Goal: Task Accomplishment & Management: Complete application form

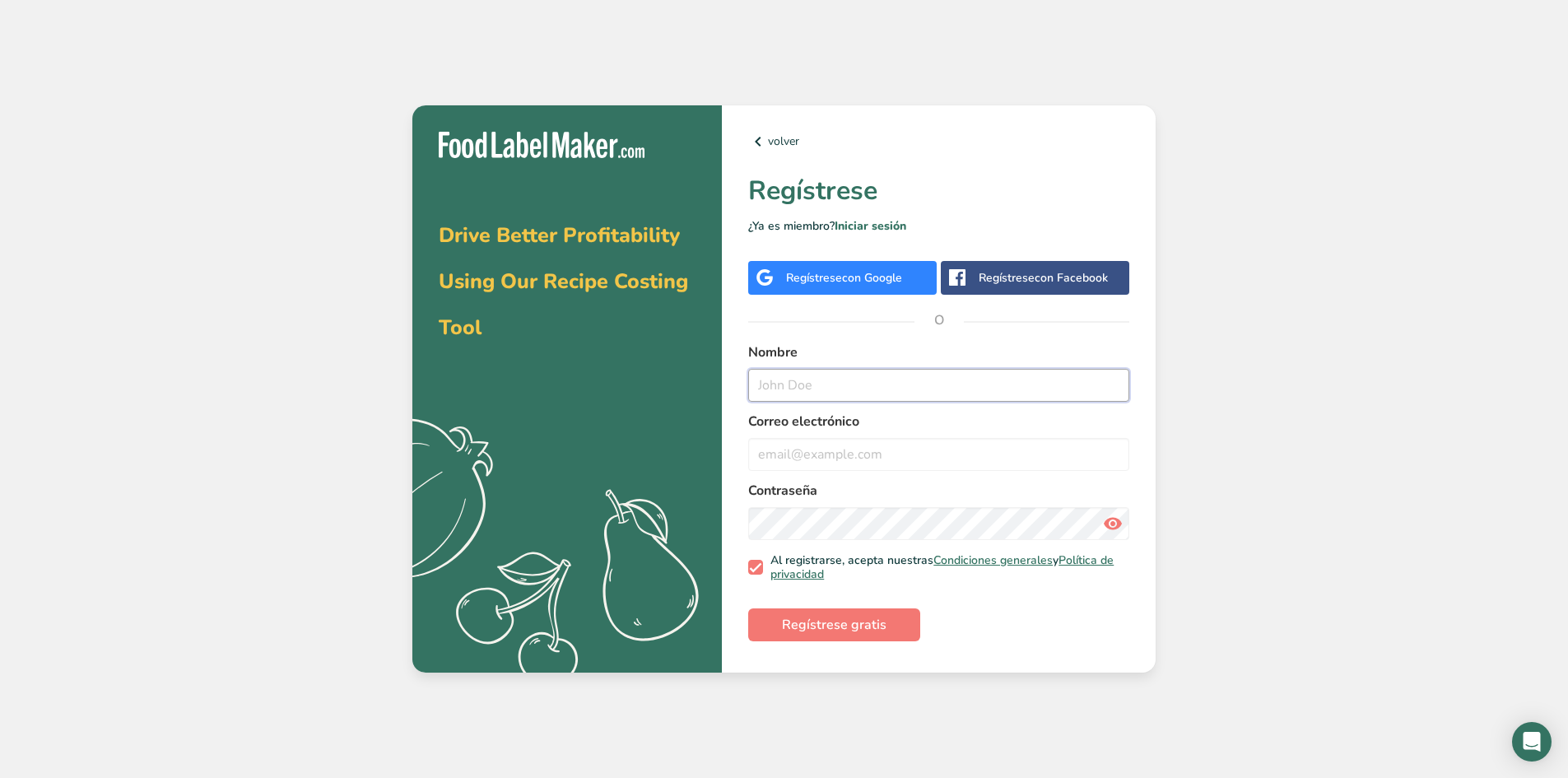
click at [950, 391] on input "text" at bounding box center [939, 385] width 381 height 33
type input "[PERSON_NAME]"
click at [1013, 441] on input "email" at bounding box center [939, 454] width 381 height 33
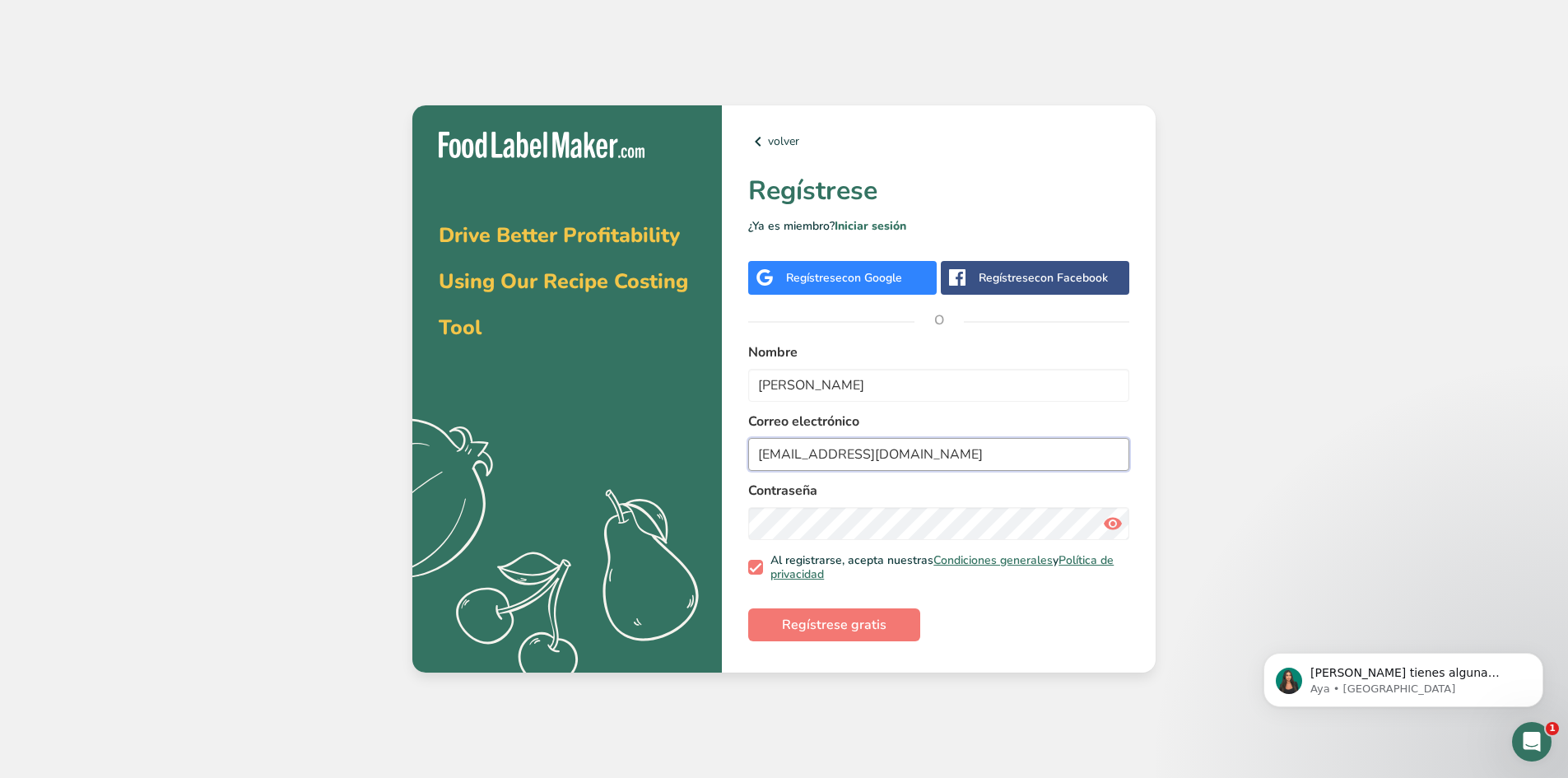
type input "[EMAIL_ADDRESS][DOMAIN_NAME]"
drag, startPoint x: 788, startPoint y: 594, endPoint x: 785, endPoint y: 608, distance: 14.3
click at [785, 605] on form "Nombre [PERSON_NAME] Correo electrónico [EMAIL_ADDRESS][DOMAIN_NAME] Contraseña…" at bounding box center [939, 492] width 381 height 298
click at [787, 612] on button "Regístrese gratis" at bounding box center [834, 624] width 172 height 33
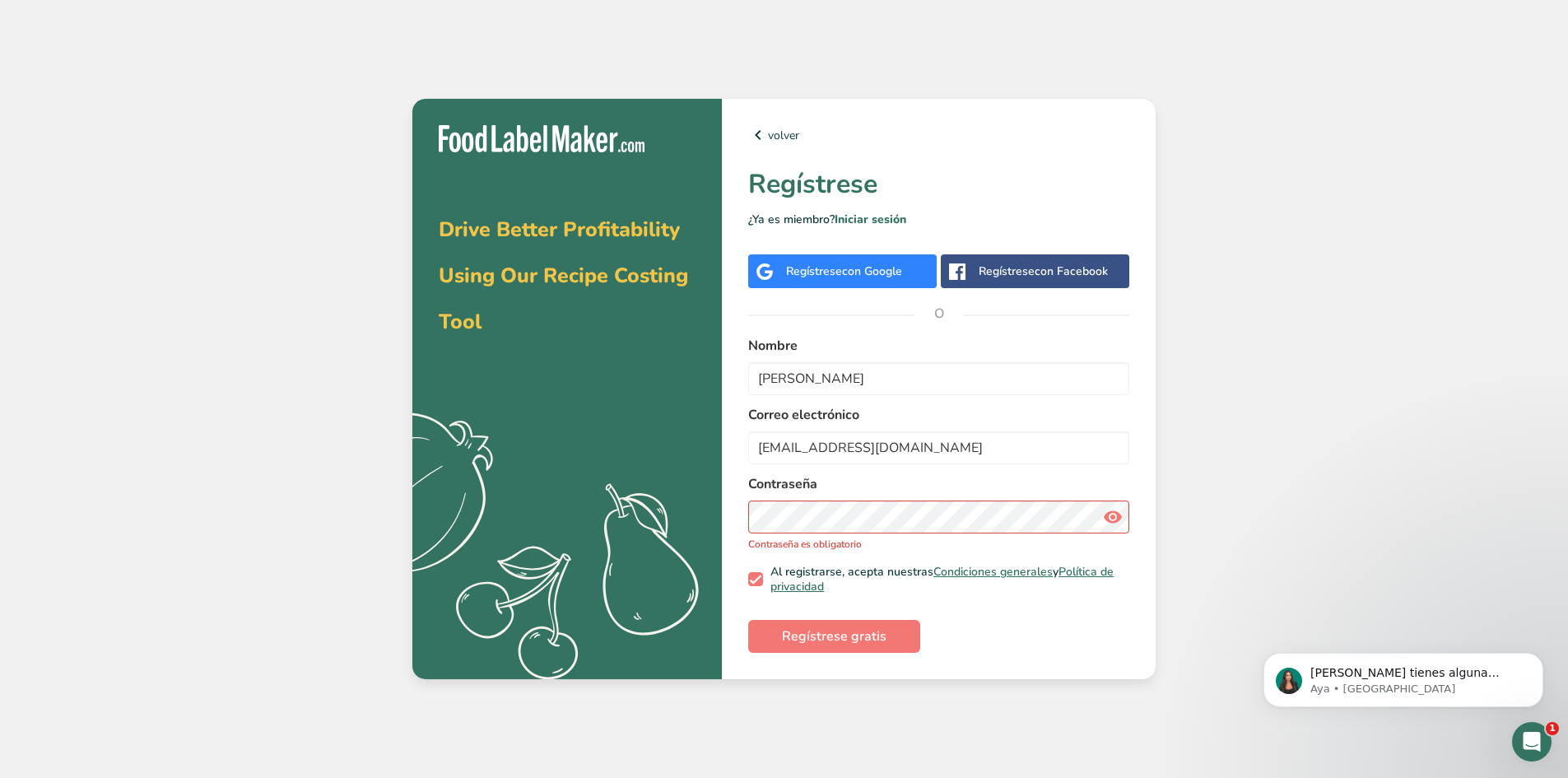
click at [839, 533] on div "Contraseña Contraseña es obligatorio" at bounding box center [939, 513] width 381 height 77
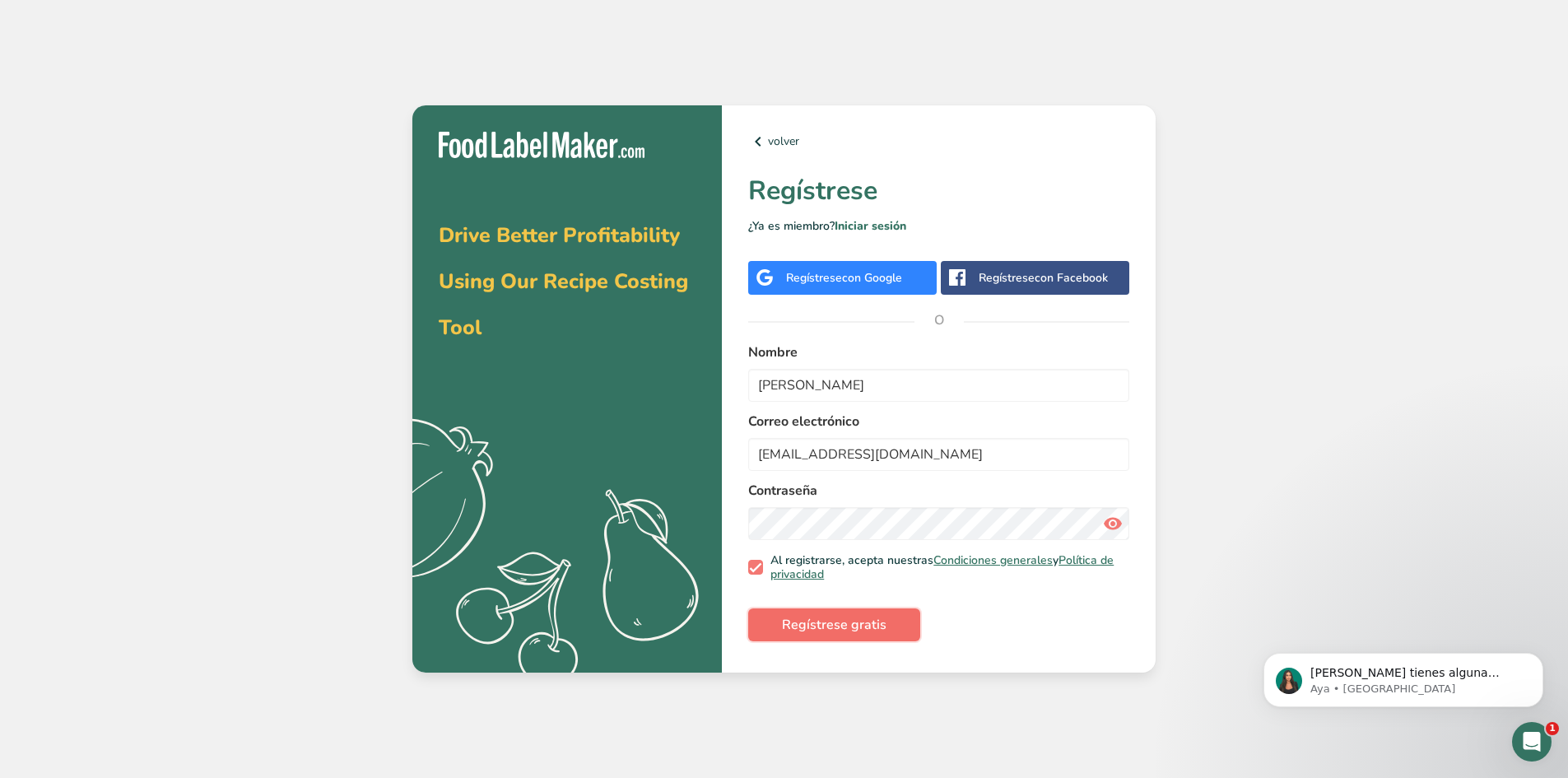
click at [874, 612] on button "Regístrese gratis" at bounding box center [834, 624] width 172 height 33
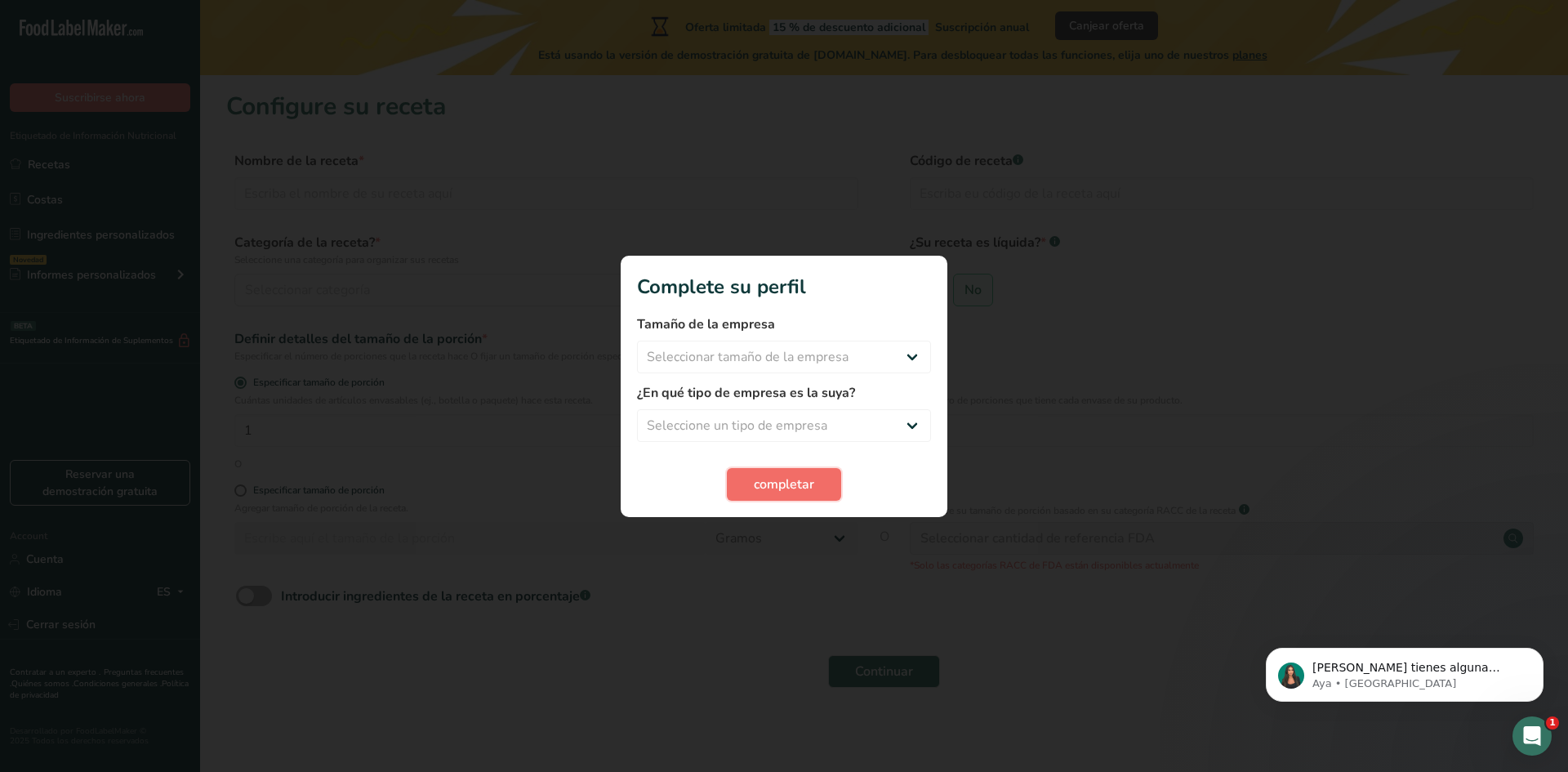
click at [778, 488] on span "completar" at bounding box center [784, 484] width 60 height 20
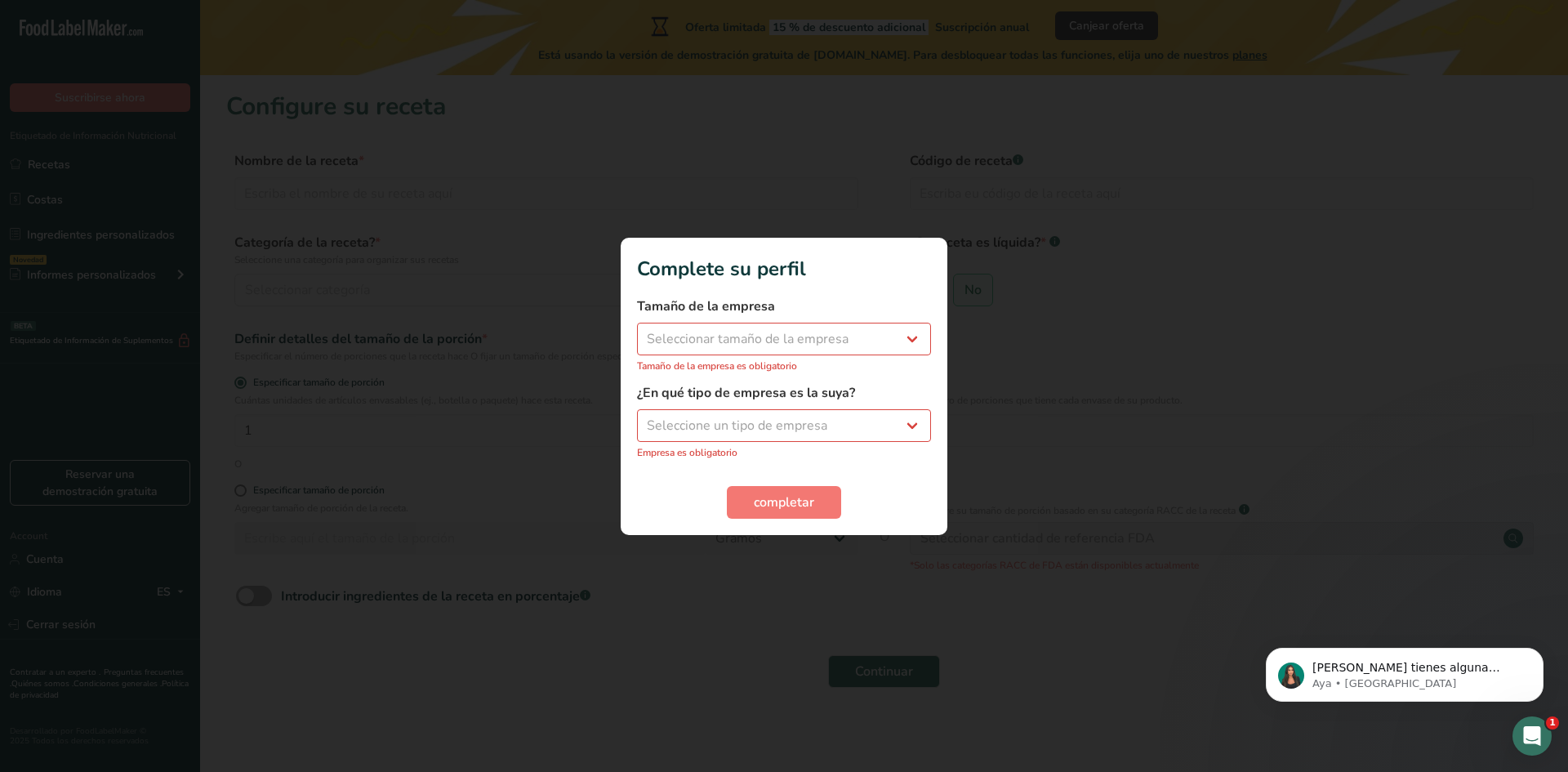
drag, startPoint x: 809, startPoint y: 366, endPoint x: 820, endPoint y: 357, distance: 14.2
click at [811, 363] on p "Tamaño de la empresa es obligatorio" at bounding box center [784, 366] width 294 height 14
click at [823, 349] on select "Seleccionar tamaño de la empresa Menos de 10 empleados De 10 a 50 empleados De …" at bounding box center [784, 338] width 294 height 33
select select "1"
click at [637, 331] on select "Seleccionar tamaño de la empresa Menos de 10 empleados De 10 a 50 empleados De …" at bounding box center [784, 338] width 294 height 33
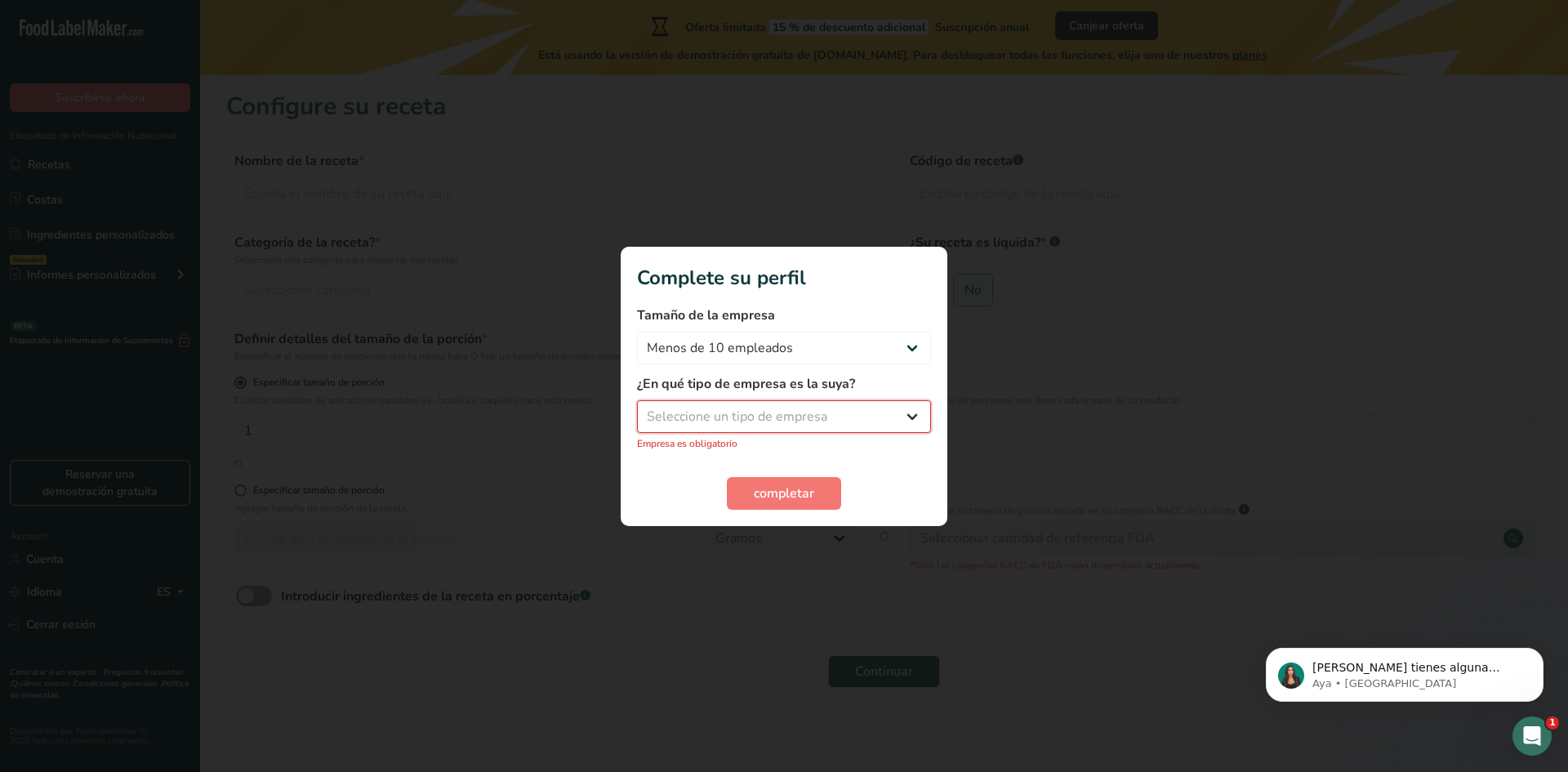
click at [815, 406] on select "Seleccione un tipo de empresa Fabricante de alimentos envasados Restaurante y c…" at bounding box center [784, 417] width 294 height 33
select select "1"
click at [637, 408] on select "Seleccione un tipo de empresa Fabricante de alimentos envasados Restaurante y c…" at bounding box center [784, 417] width 294 height 33
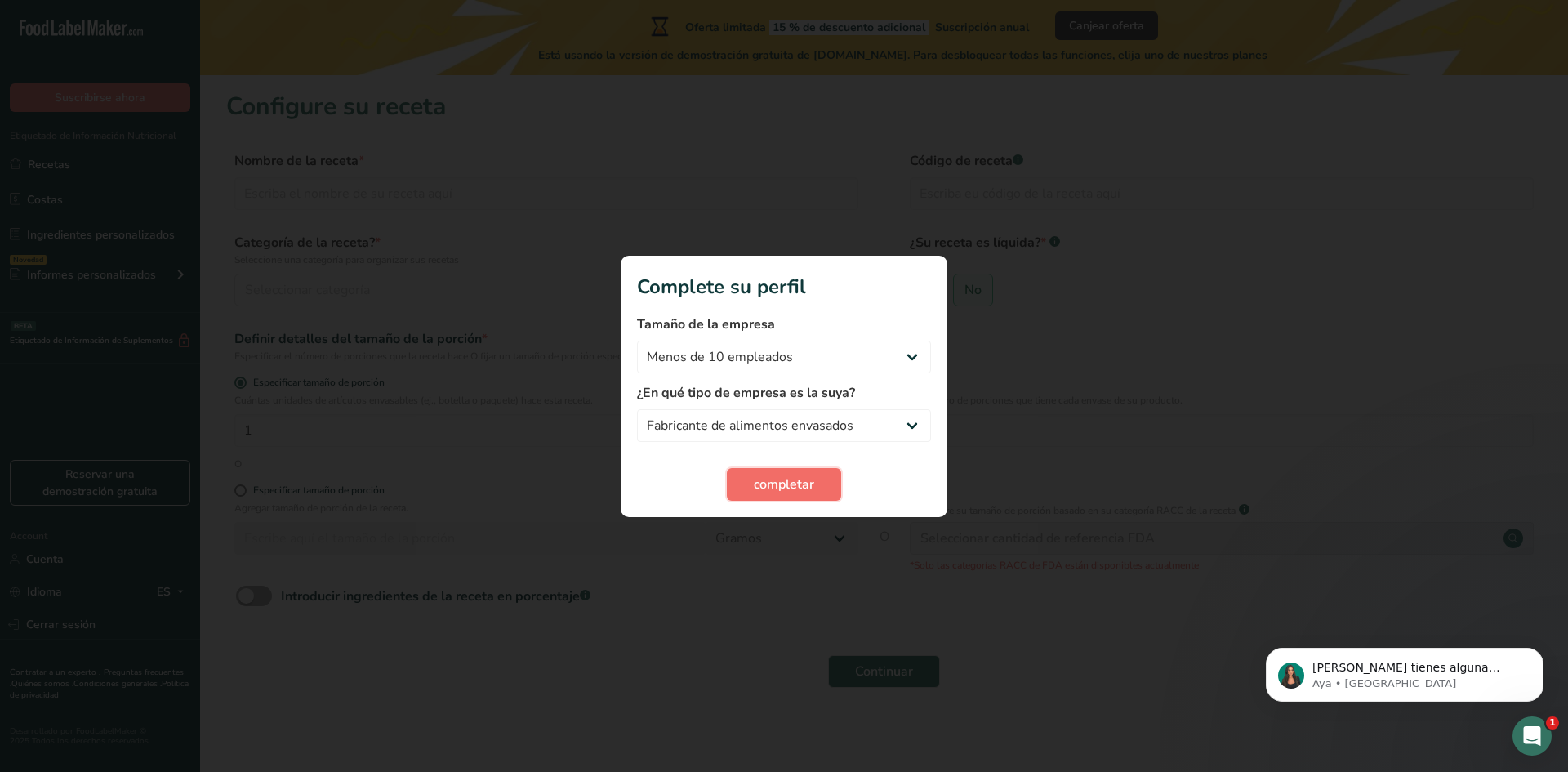
click at [819, 479] on button "completar" at bounding box center [784, 484] width 115 height 33
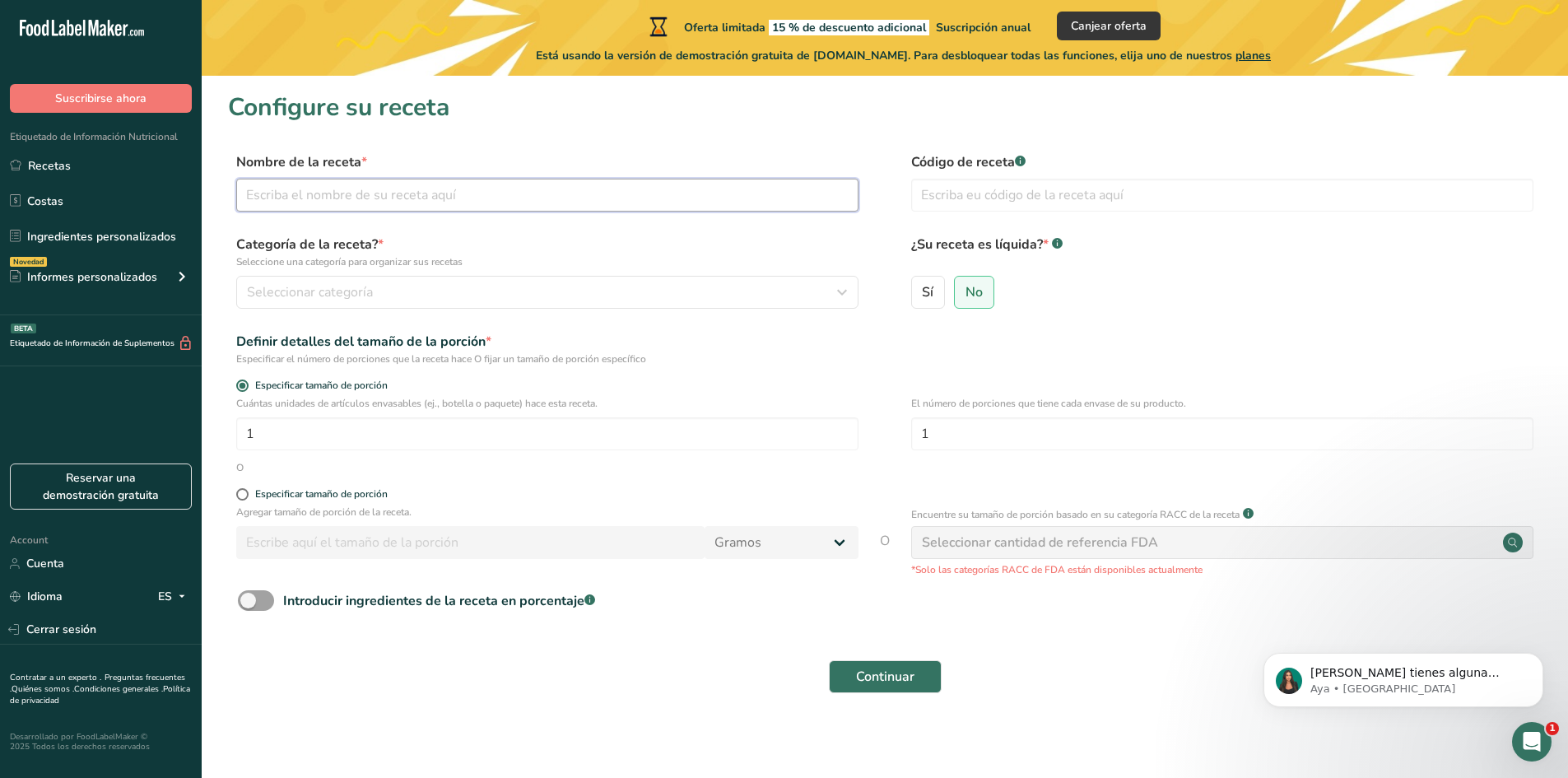
click at [615, 206] on input "text" at bounding box center [547, 195] width 622 height 33
type input "Chips a base de tuberculos y legumbres como habas, chuguas y cubios"
click at [407, 293] on div "Seleccionar categoría" at bounding box center [542, 292] width 591 height 20
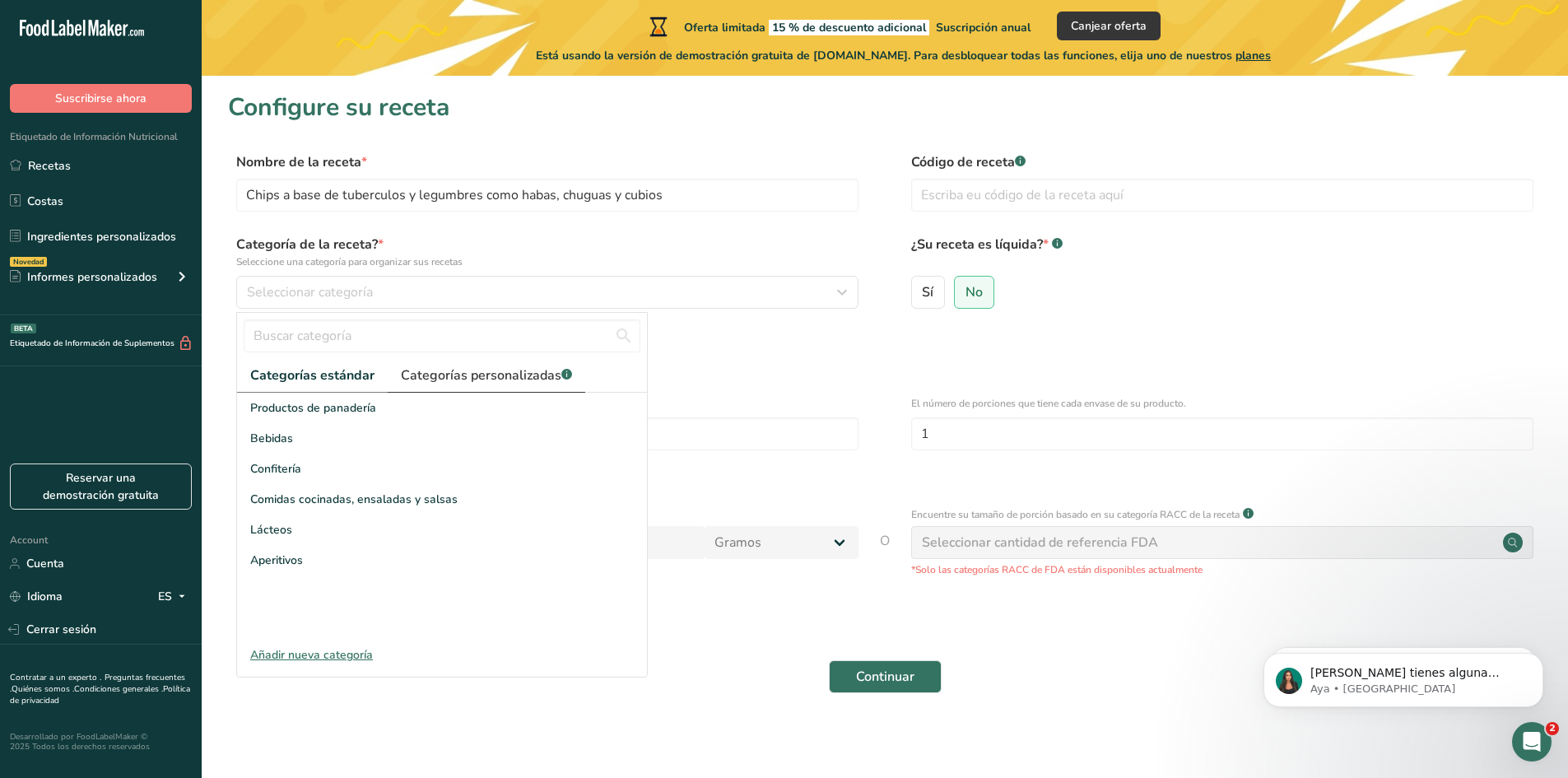
click at [467, 385] on span "Categorías personalizadas .a-a{fill:#347362;}.b-a{fill:#fff;}" at bounding box center [486, 374] width 171 height 20
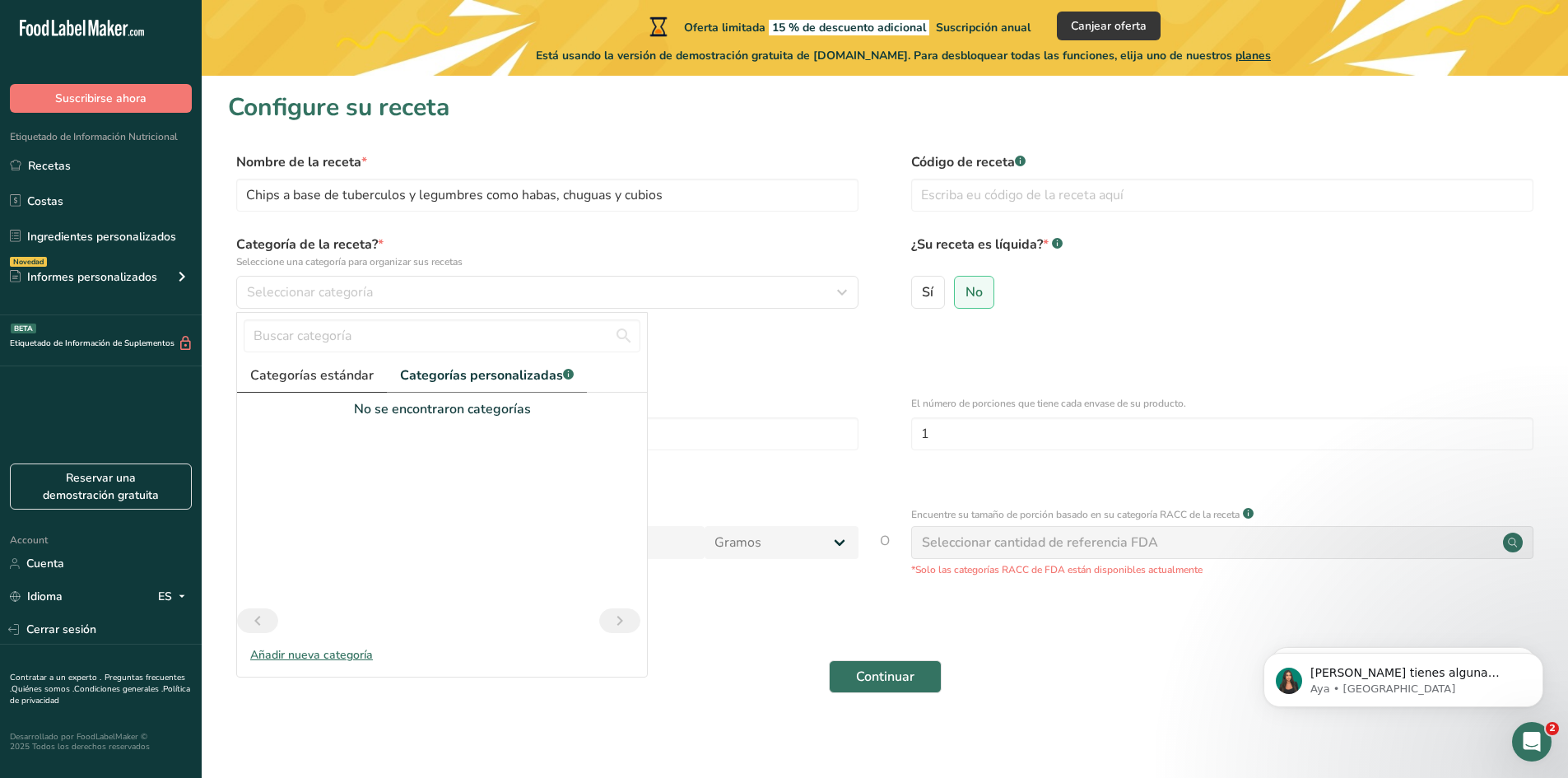
click at [338, 379] on span "Categorías estándar" at bounding box center [312, 374] width 123 height 20
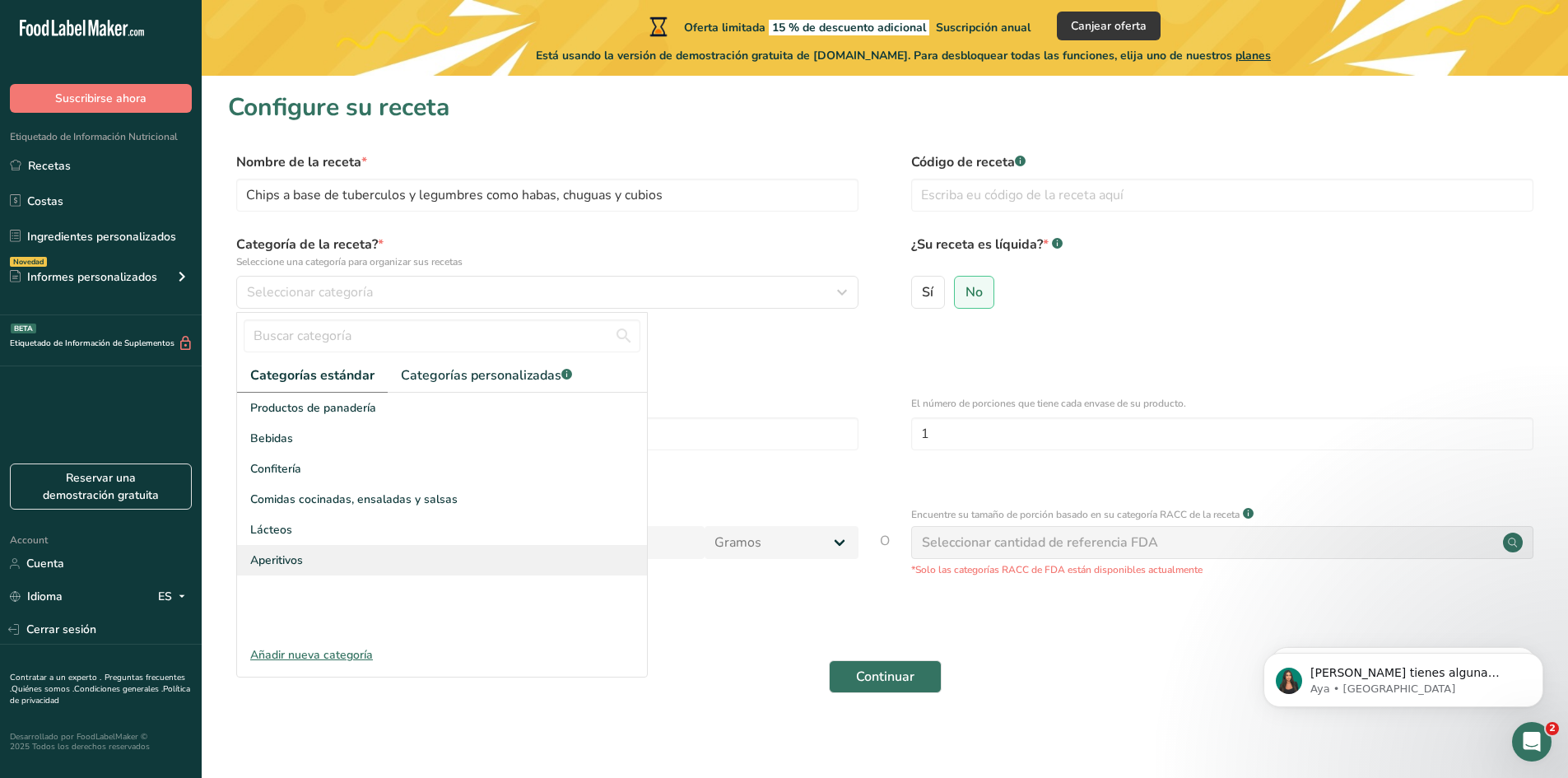
click at [282, 561] on span "Aperitivos" at bounding box center [277, 560] width 53 height 17
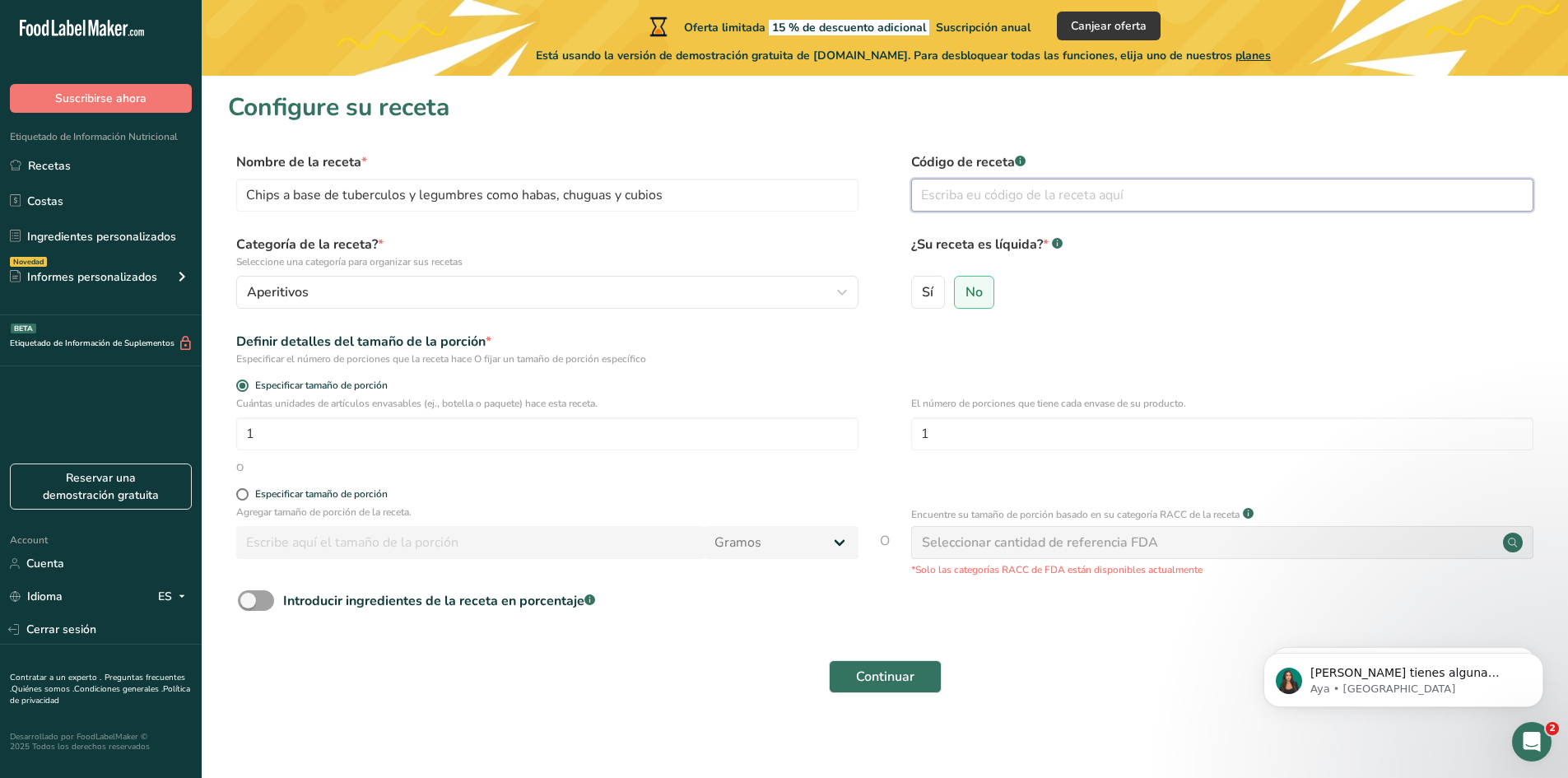
click at [1097, 189] on input "text" at bounding box center [1223, 195] width 622 height 33
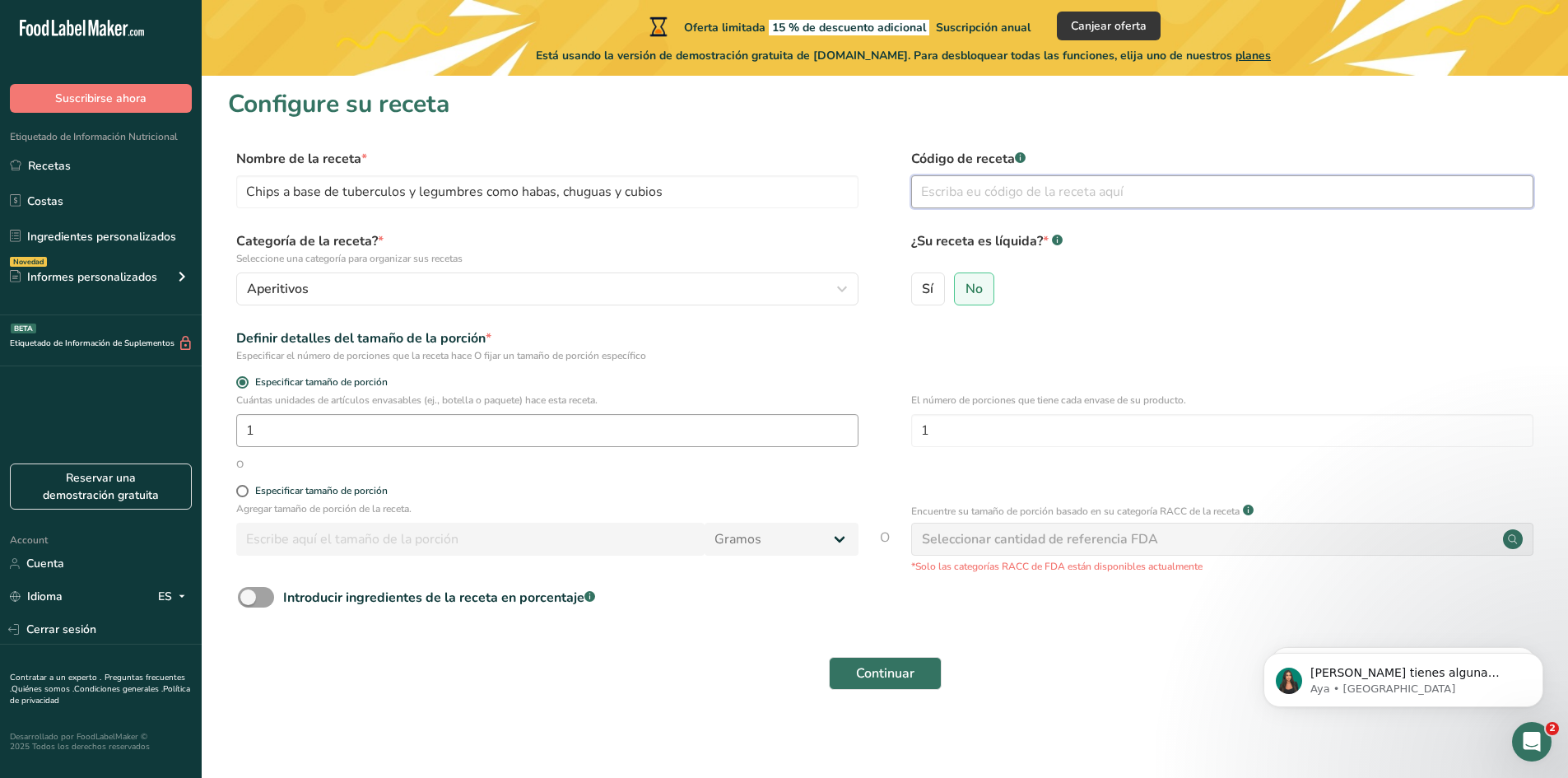
scroll to position [4, 0]
click at [356, 419] on input "1" at bounding box center [547, 429] width 622 height 33
type input "1"
click at [501, 651] on div "Continuar" at bounding box center [885, 673] width 1314 height 53
drag, startPoint x: 1099, startPoint y: 629, endPoint x: 1080, endPoint y: 586, distance: 47.0
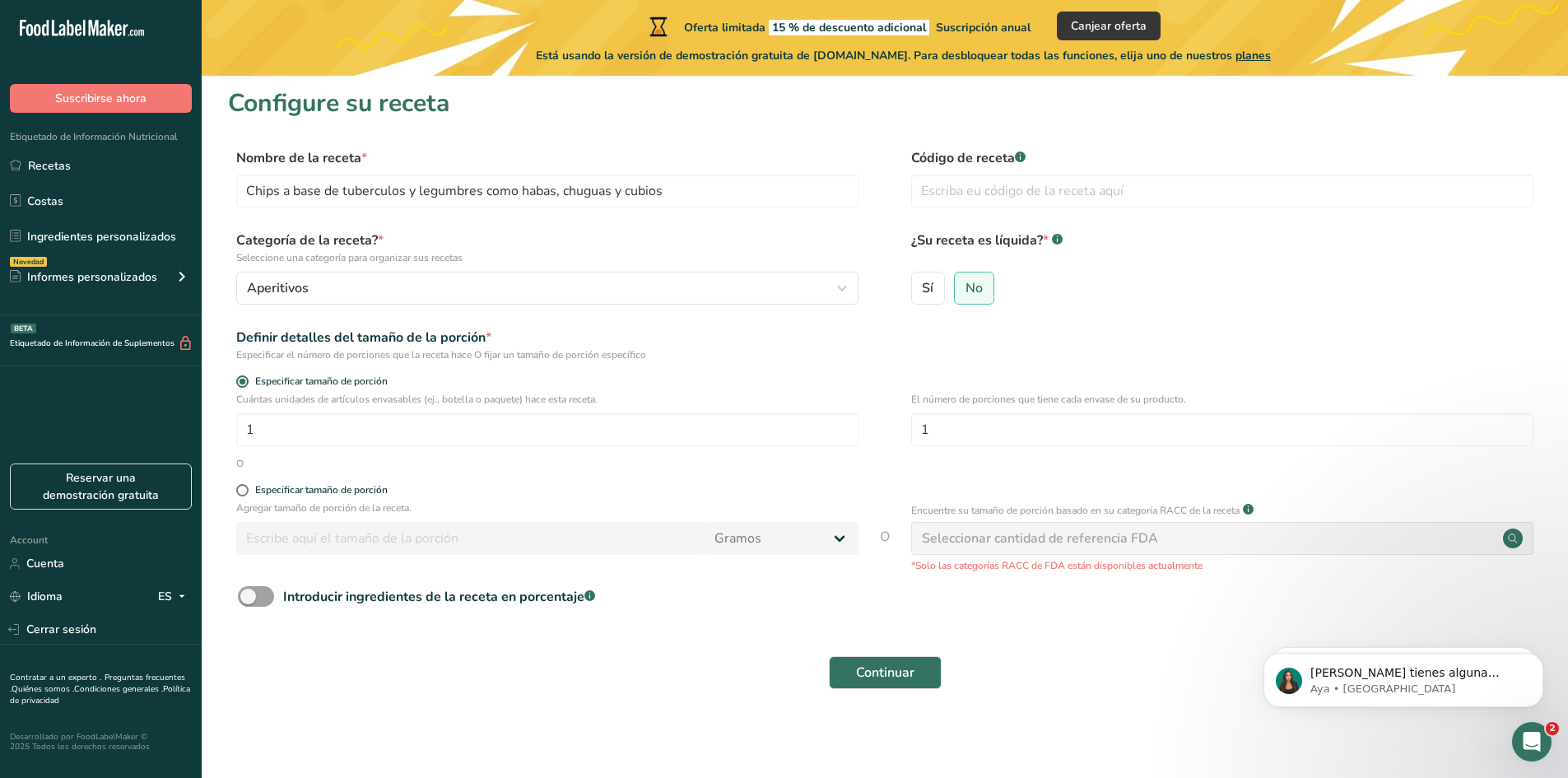
click at [1103, 629] on form "Nombre de la receta * Chips a base de tuberculos y legumbres como habas, chugua…" at bounding box center [885, 423] width 1314 height 551
click at [1240, 550] on div "Seleccionar cantidad de referencia FDA" at bounding box center [1223, 538] width 622 height 33
click at [263, 598] on span at bounding box center [256, 596] width 36 height 21
click at [249, 598] on input "Introducir ingredientes de la receta en porcentaje .a-a{fill:#347362;}.b-a{fill…" at bounding box center [243, 596] width 11 height 11
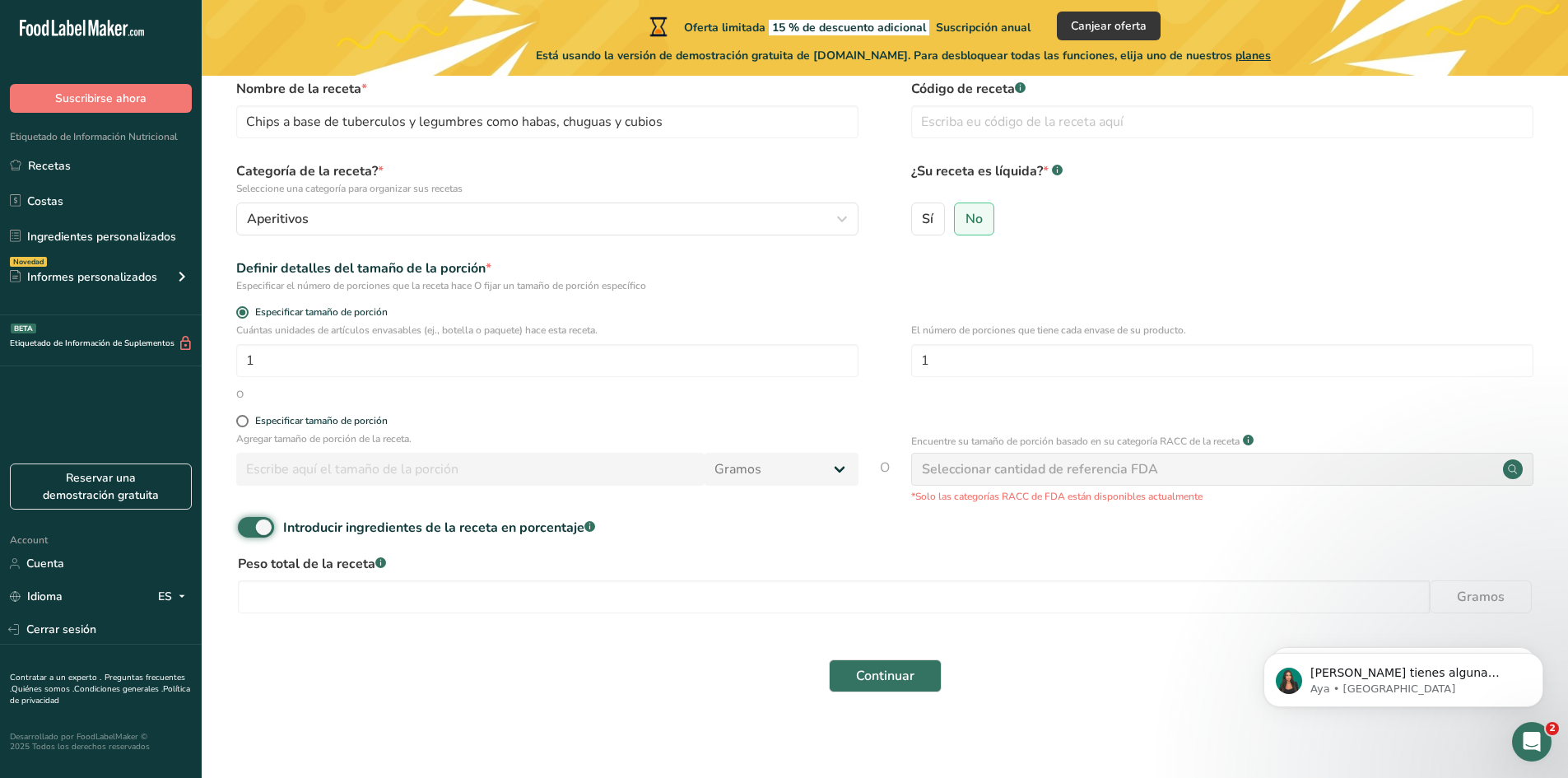
scroll to position [77, 0]
click at [430, 594] on input "number" at bounding box center [834, 593] width 1192 height 33
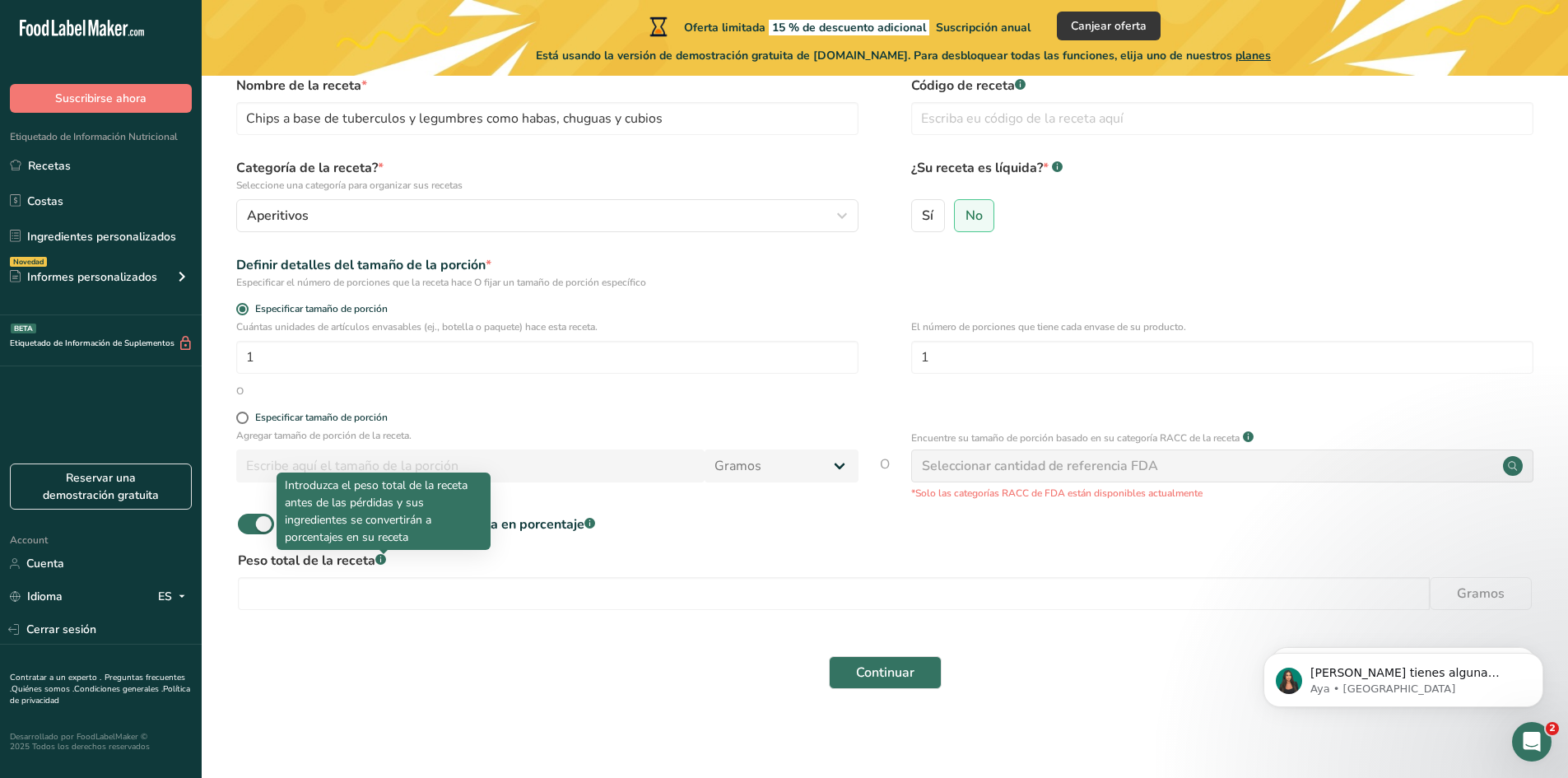
click at [380, 562] on rect at bounding box center [380, 559] width 11 height 11
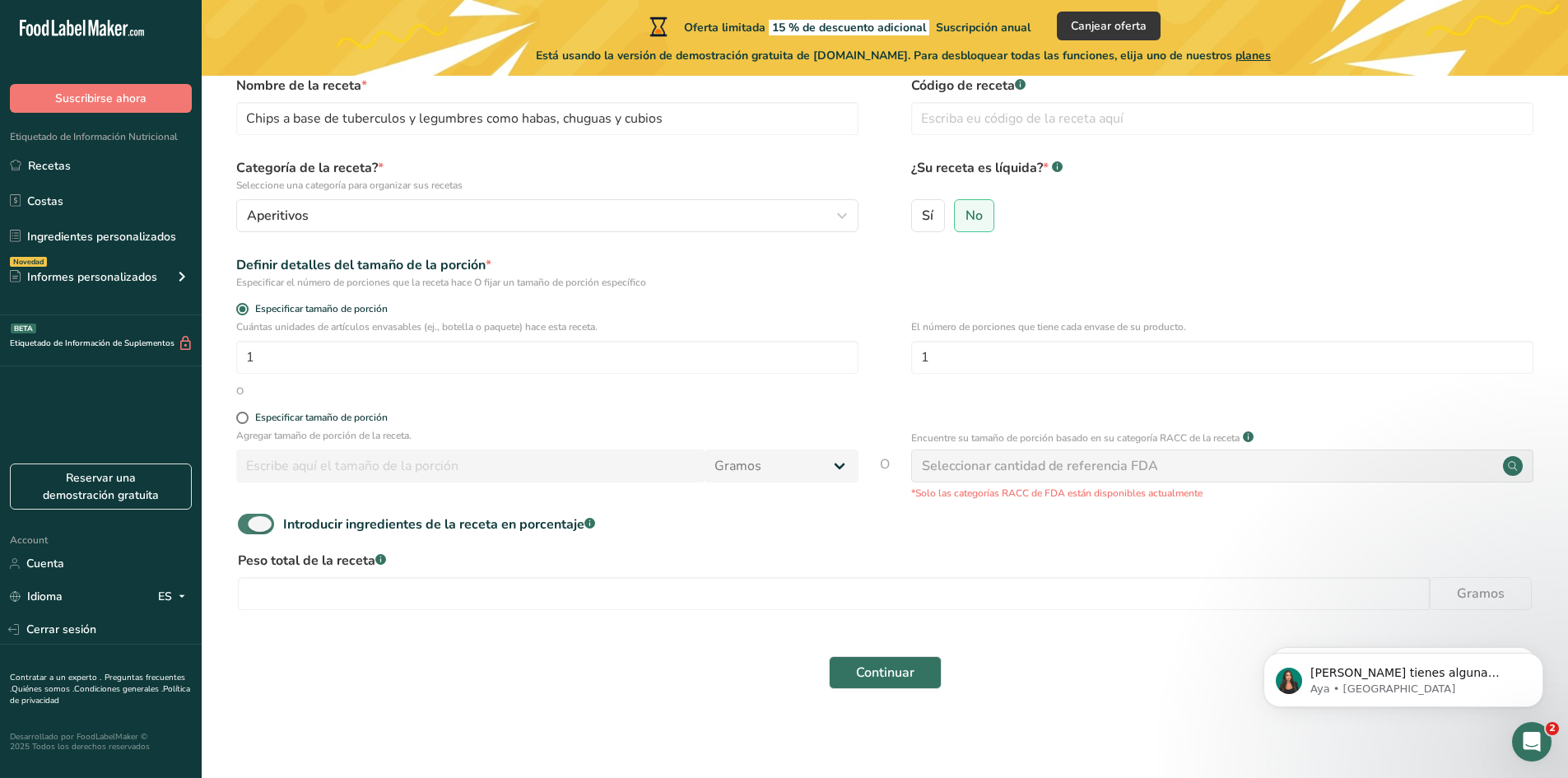
click at [258, 534] on span at bounding box center [256, 524] width 36 height 21
click at [249, 529] on input "Introducir ingredientes de la receta en porcentaje .a-a{fill:#347362;}.b-a{fill…" at bounding box center [243, 524] width 11 height 11
checkbox input "false"
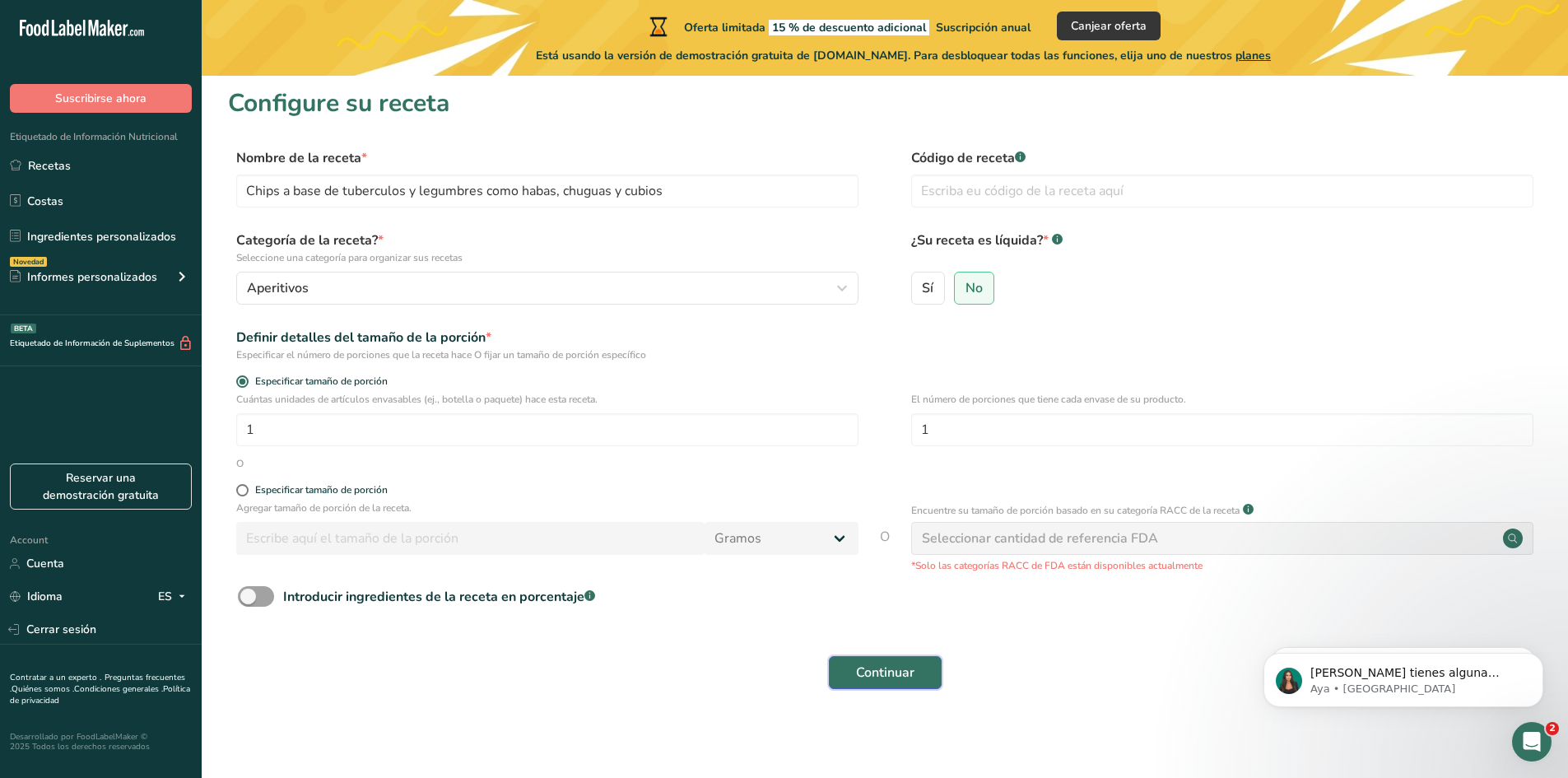
click at [906, 680] on span "Continuar" at bounding box center [885, 672] width 58 height 20
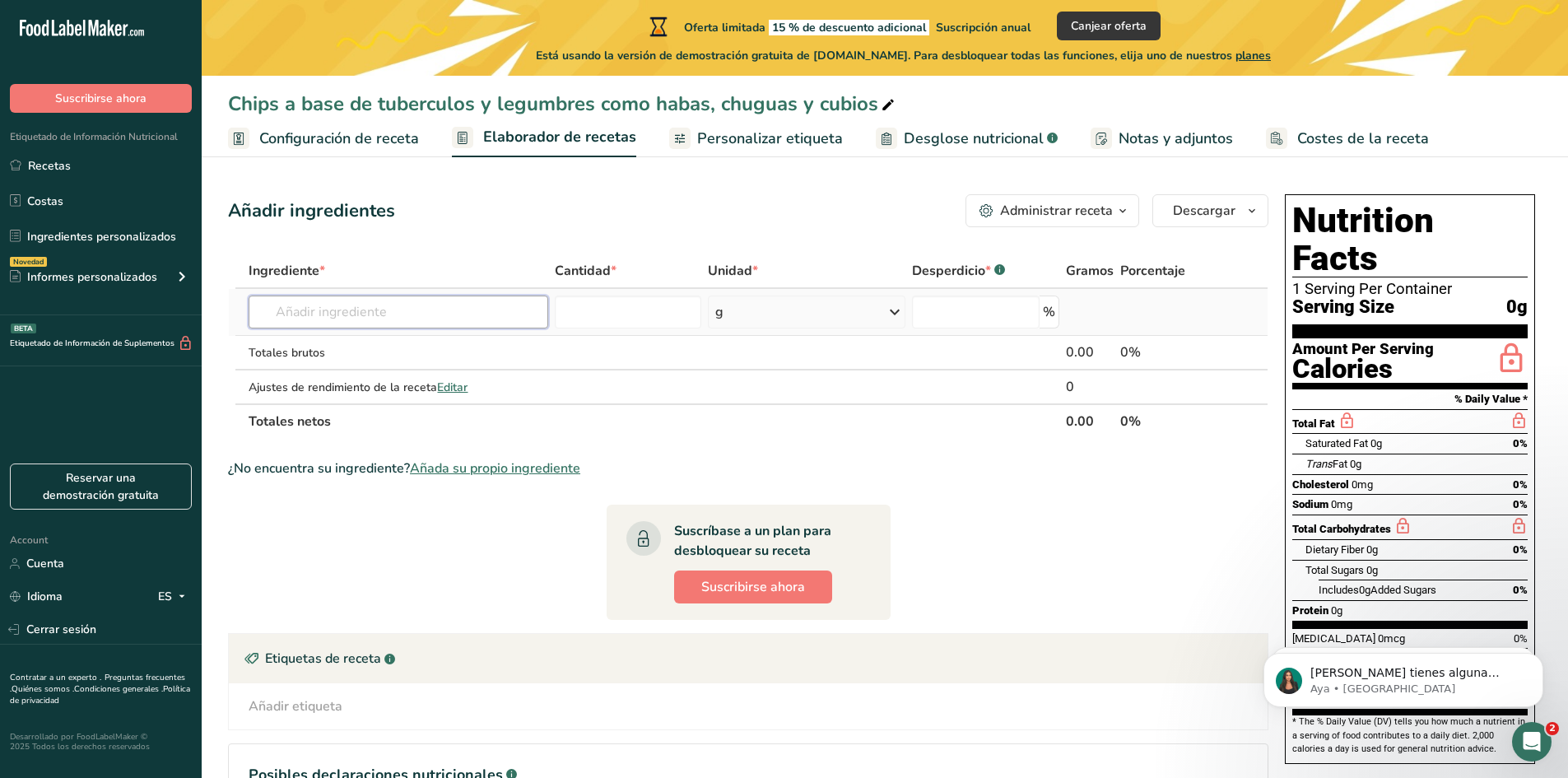
click at [492, 298] on input "text" at bounding box center [398, 312] width 298 height 33
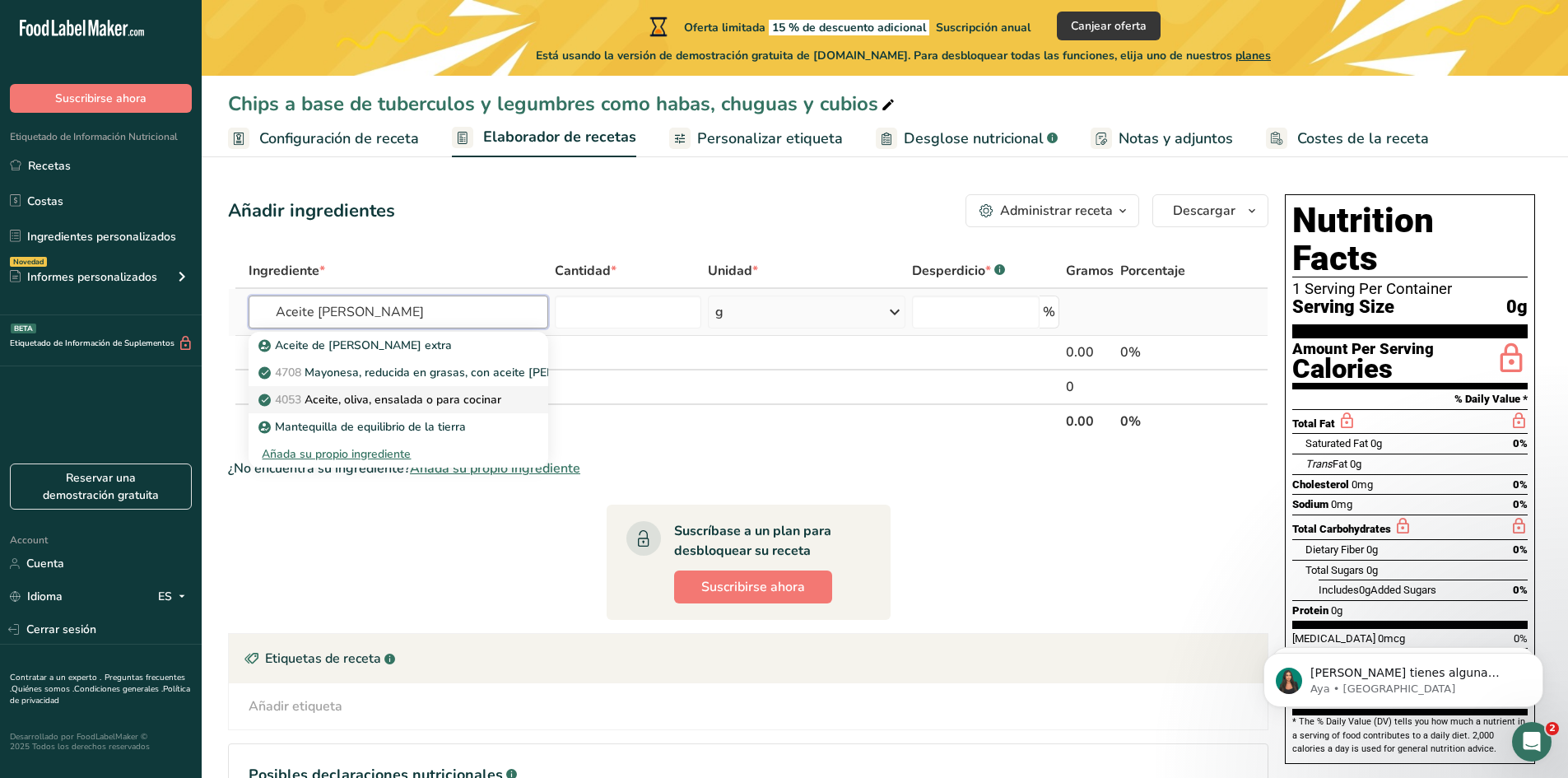
type input "Aceite [PERSON_NAME]"
click at [457, 400] on p "4053 Aceite, oliva, ensalada o para cocinar" at bounding box center [381, 399] width 239 height 17
type input "Oil, olive, salad or cooking"
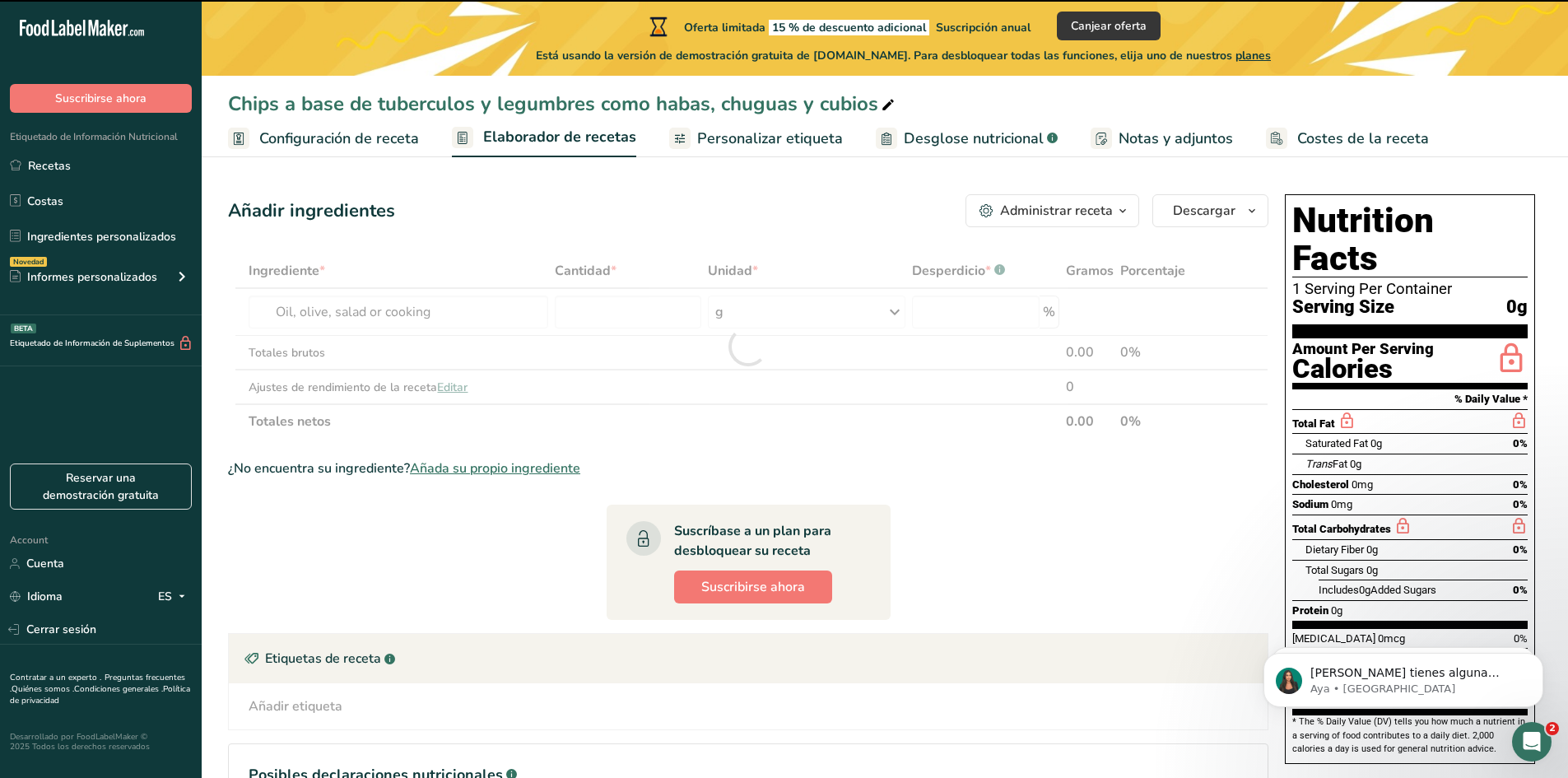
type input "0"
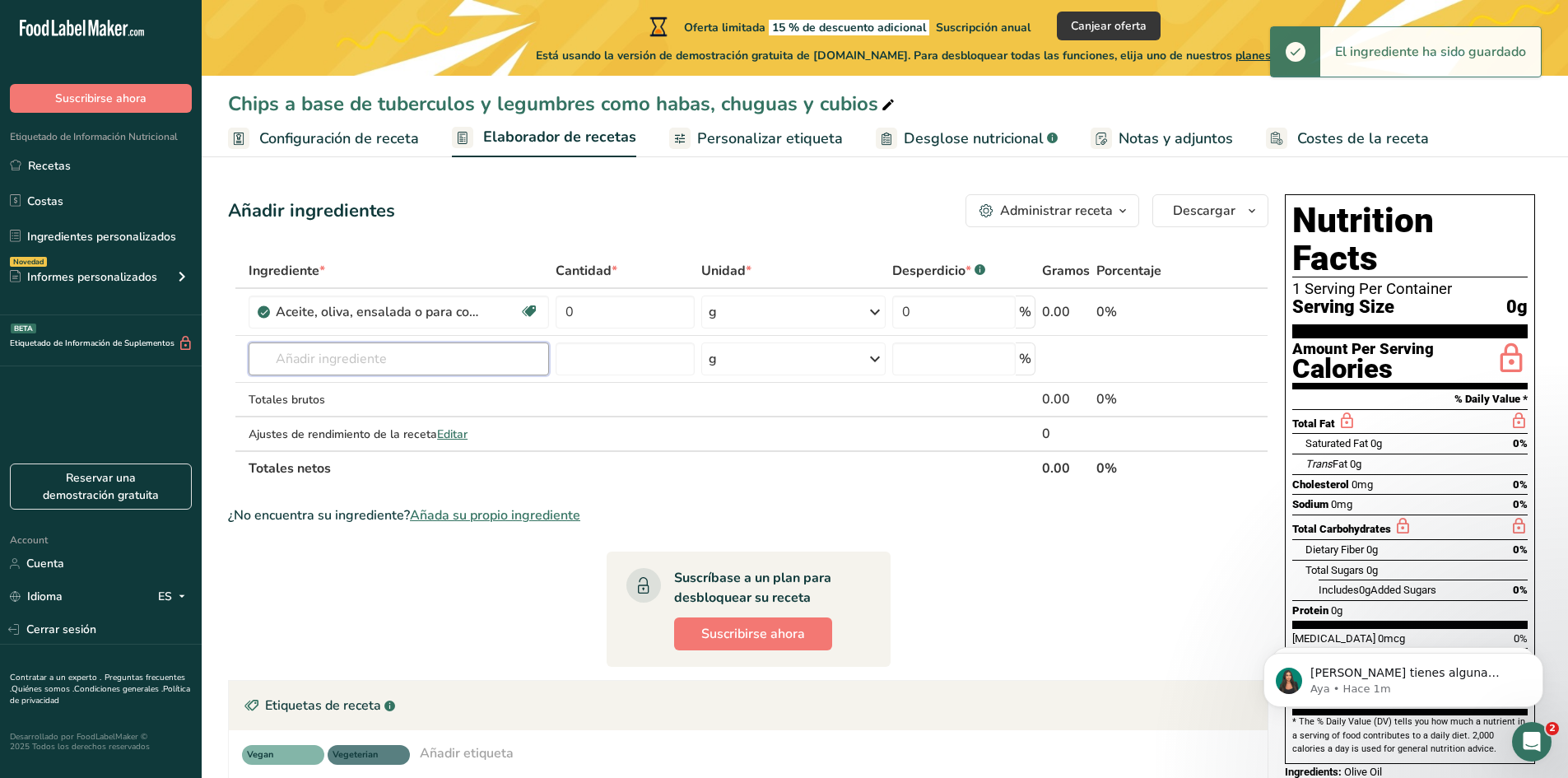
click at [384, 371] on input "text" at bounding box center [398, 359] width 300 height 33
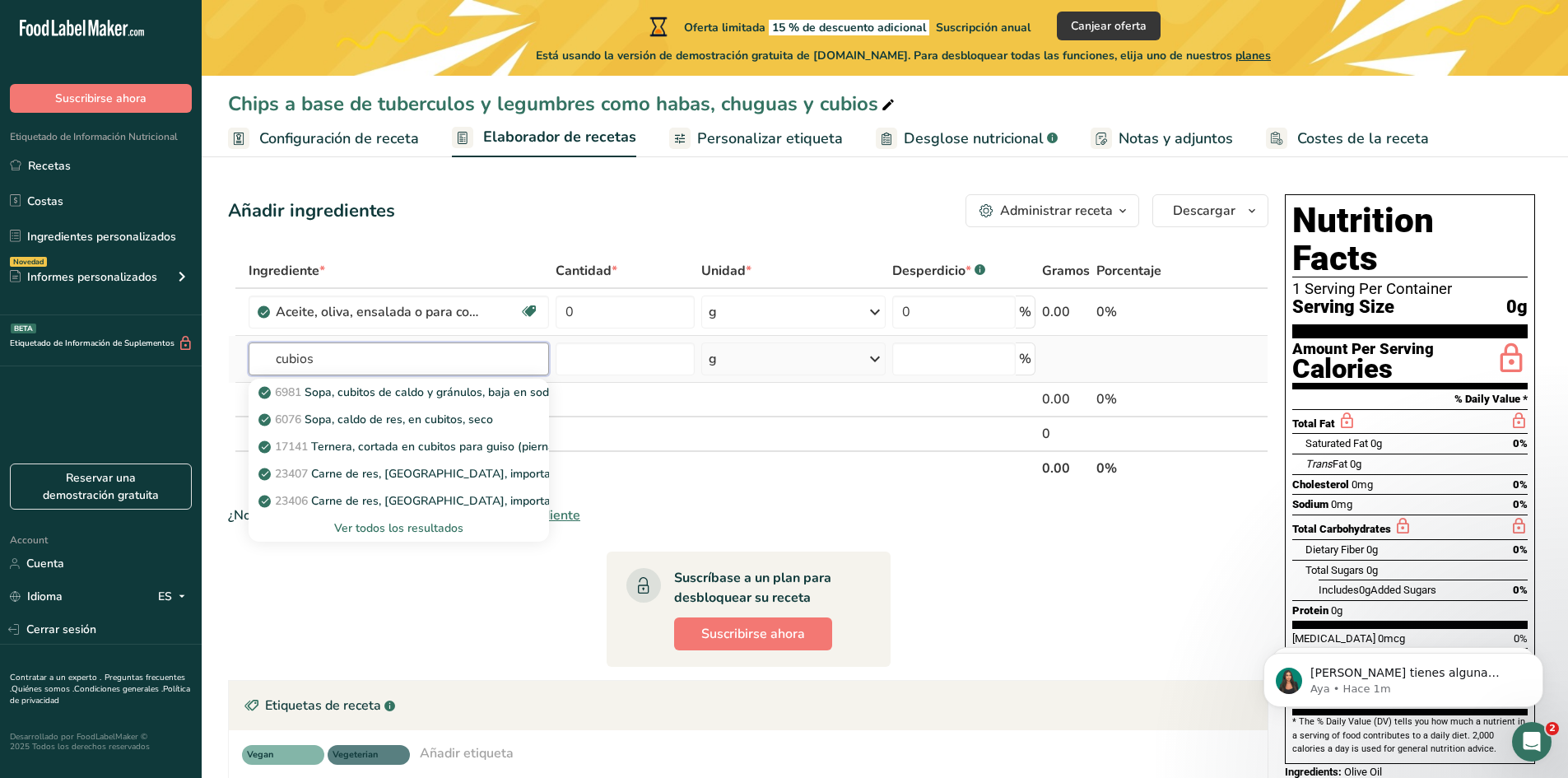
type input "cubios"
click at [383, 524] on div "Ver todos los resultados" at bounding box center [398, 528] width 274 height 17
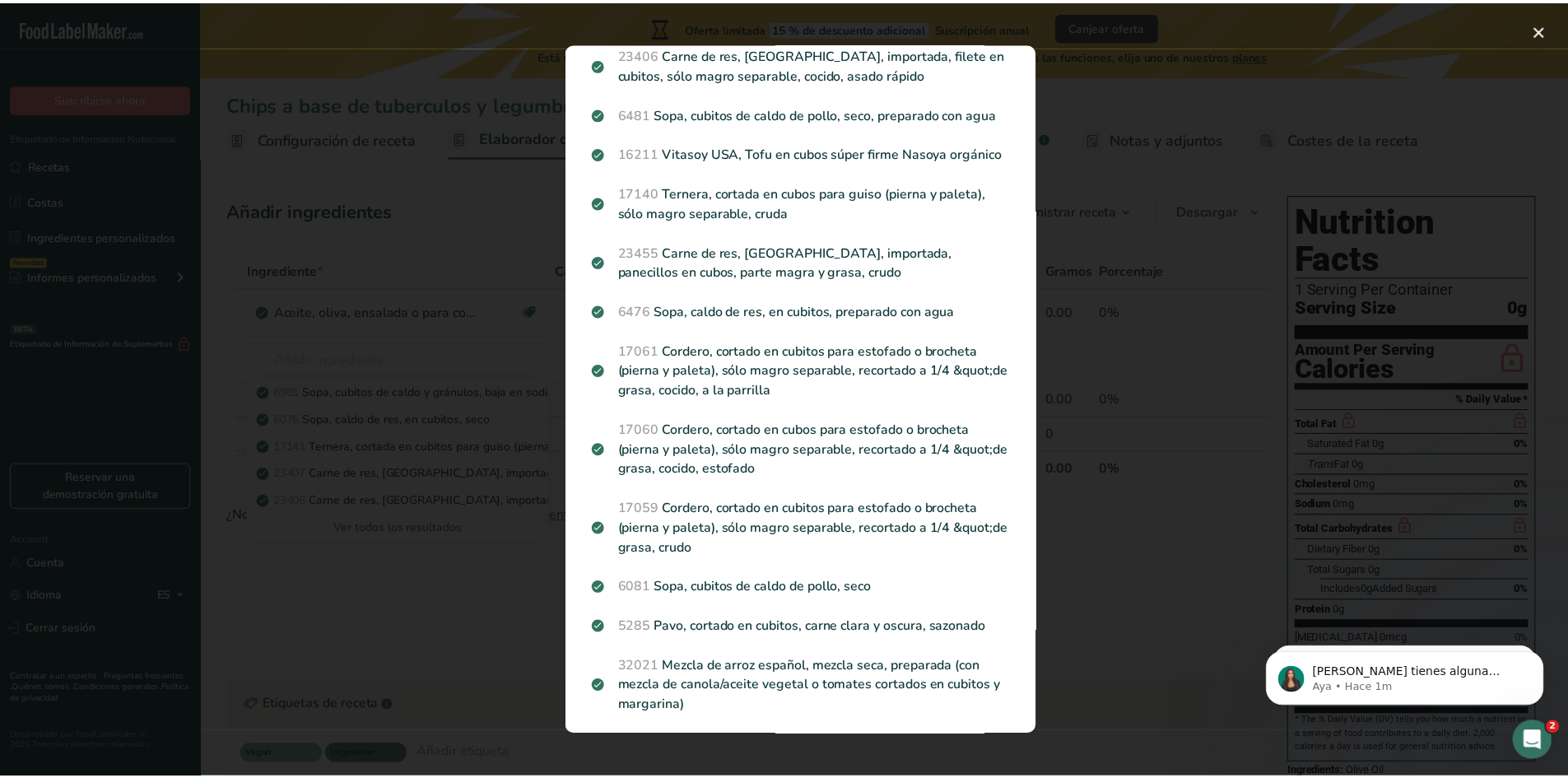
scroll to position [49, 0]
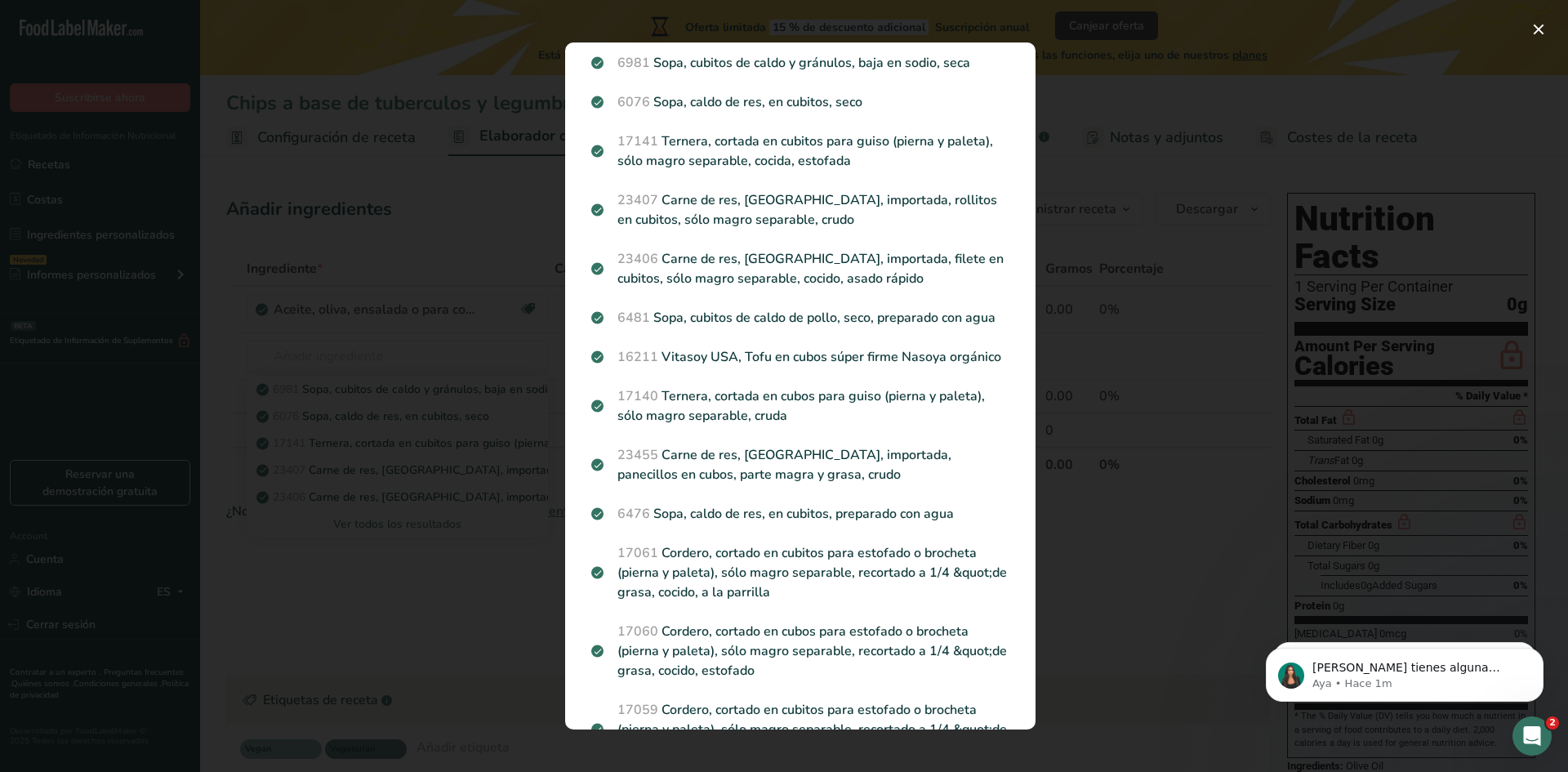
click at [261, 609] on div "Search results modal" at bounding box center [784, 386] width 1568 height 772
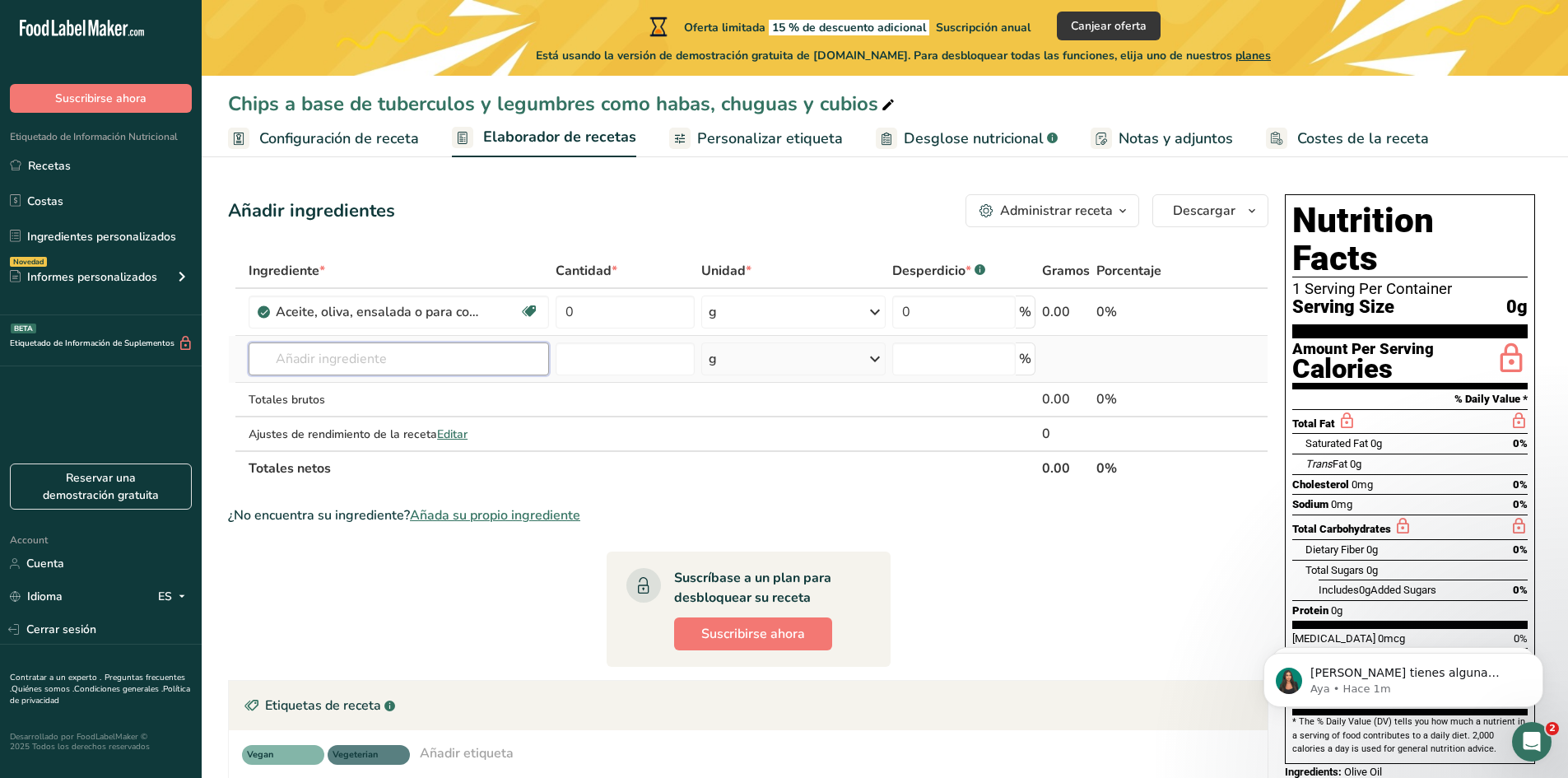
click at [372, 365] on input "text" at bounding box center [398, 359] width 300 height 33
type input "c"
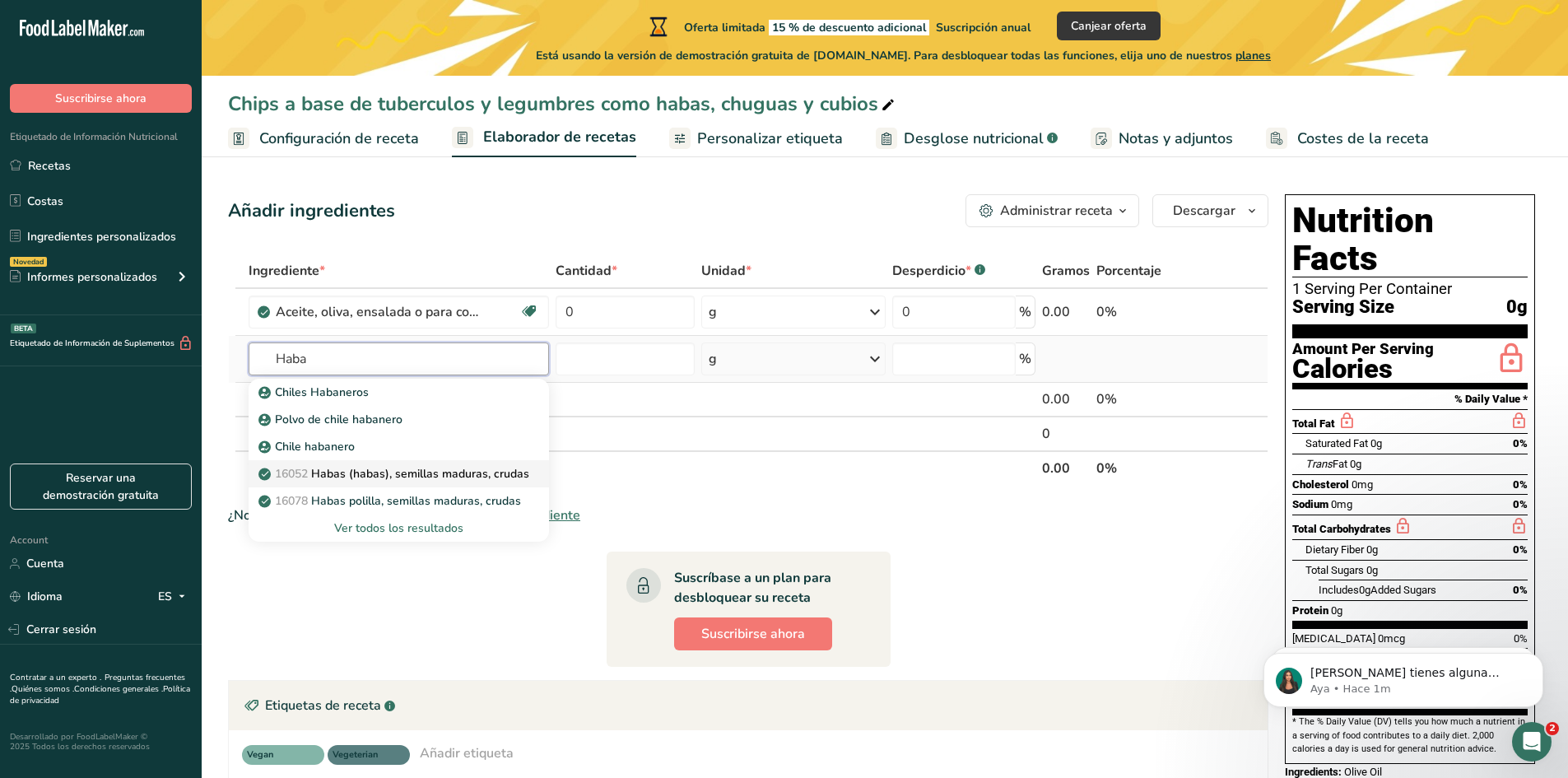
type input "Haba"
click at [384, 474] on p "16052 Habas (habas), semillas maduras, crudas" at bounding box center [395, 474] width 268 height 17
type input "Broadbeans (fava beans), mature seeds, raw"
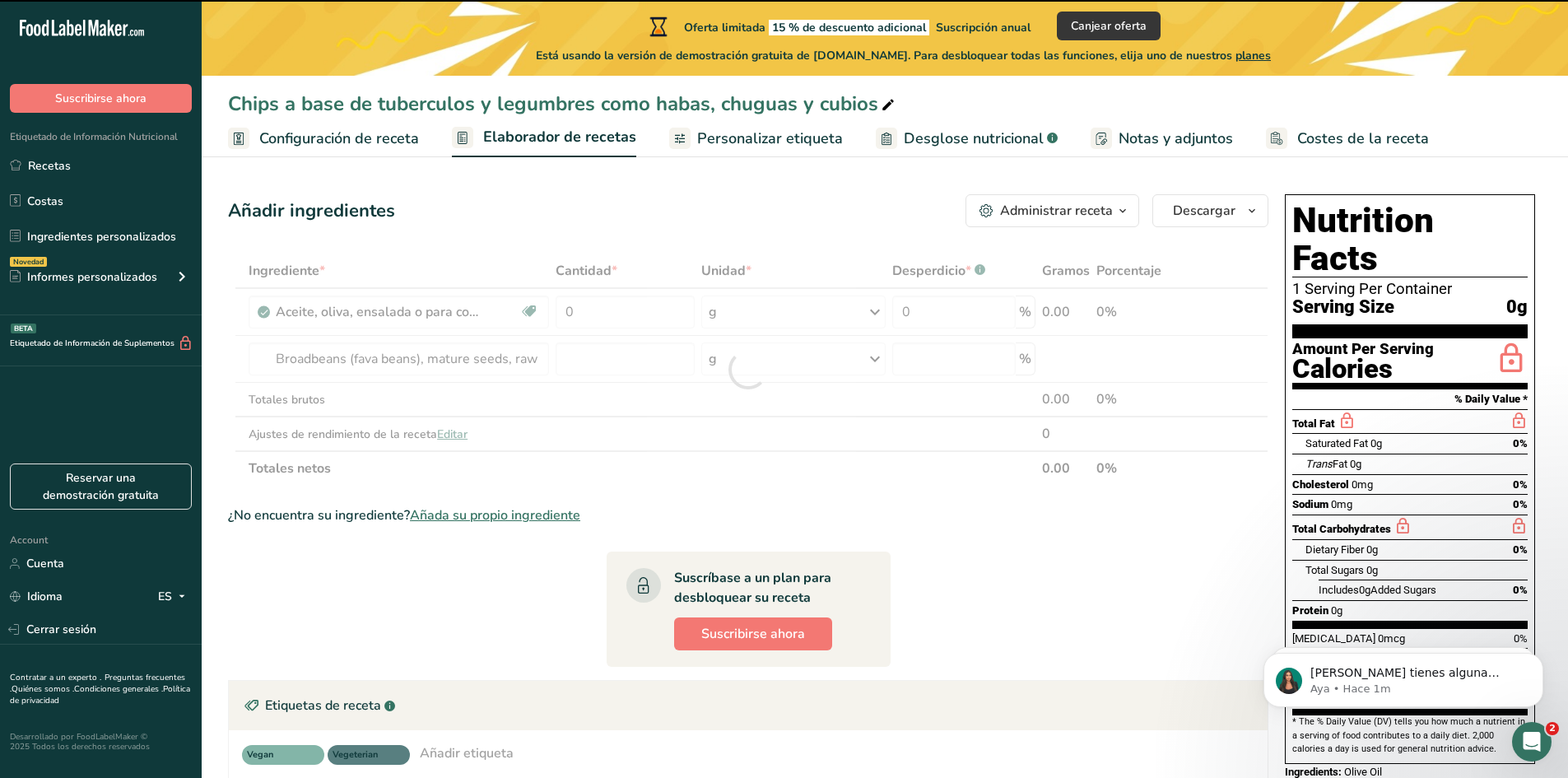
type input "0"
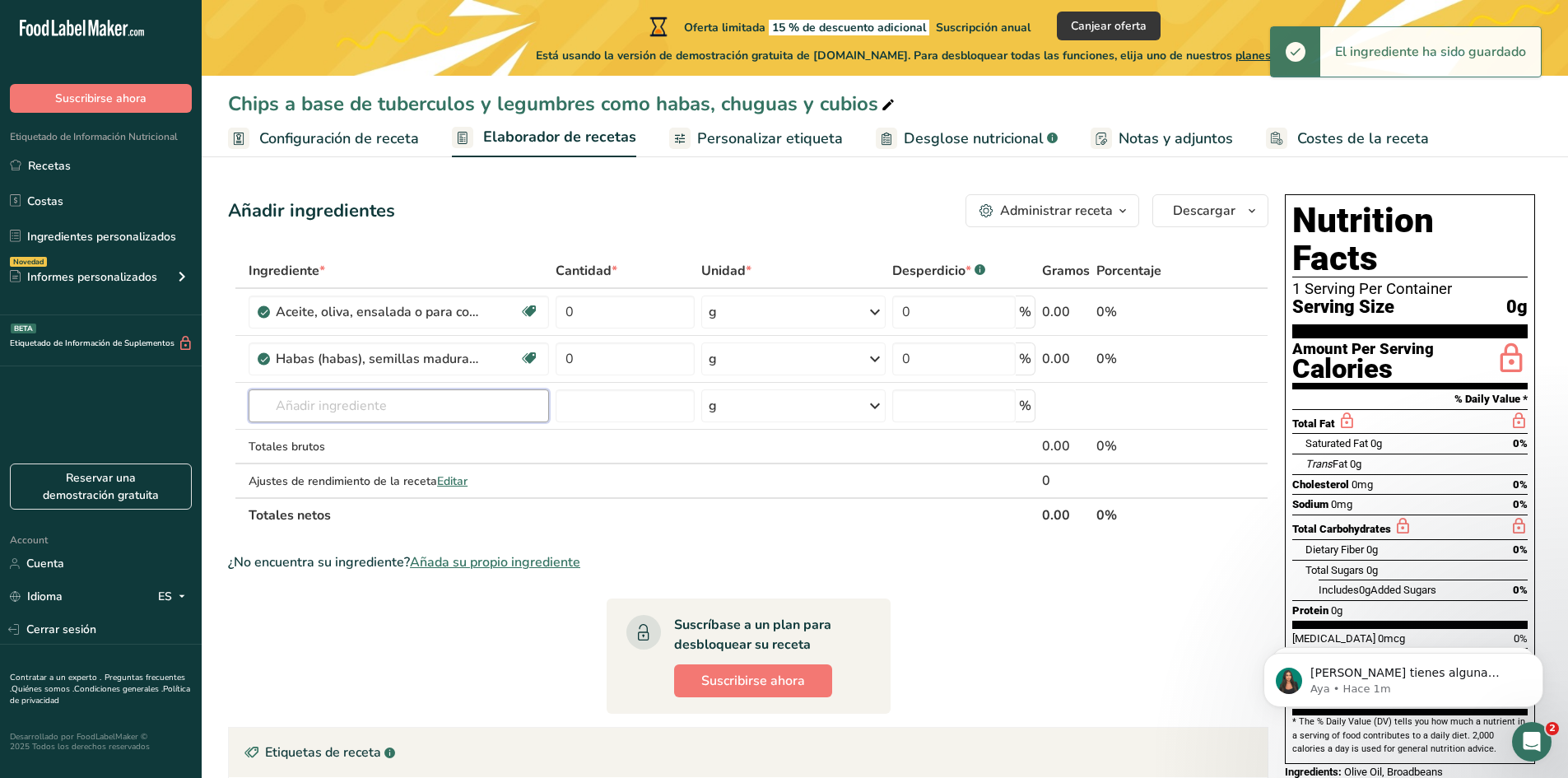
click at [345, 408] on input "text" at bounding box center [398, 405] width 300 height 33
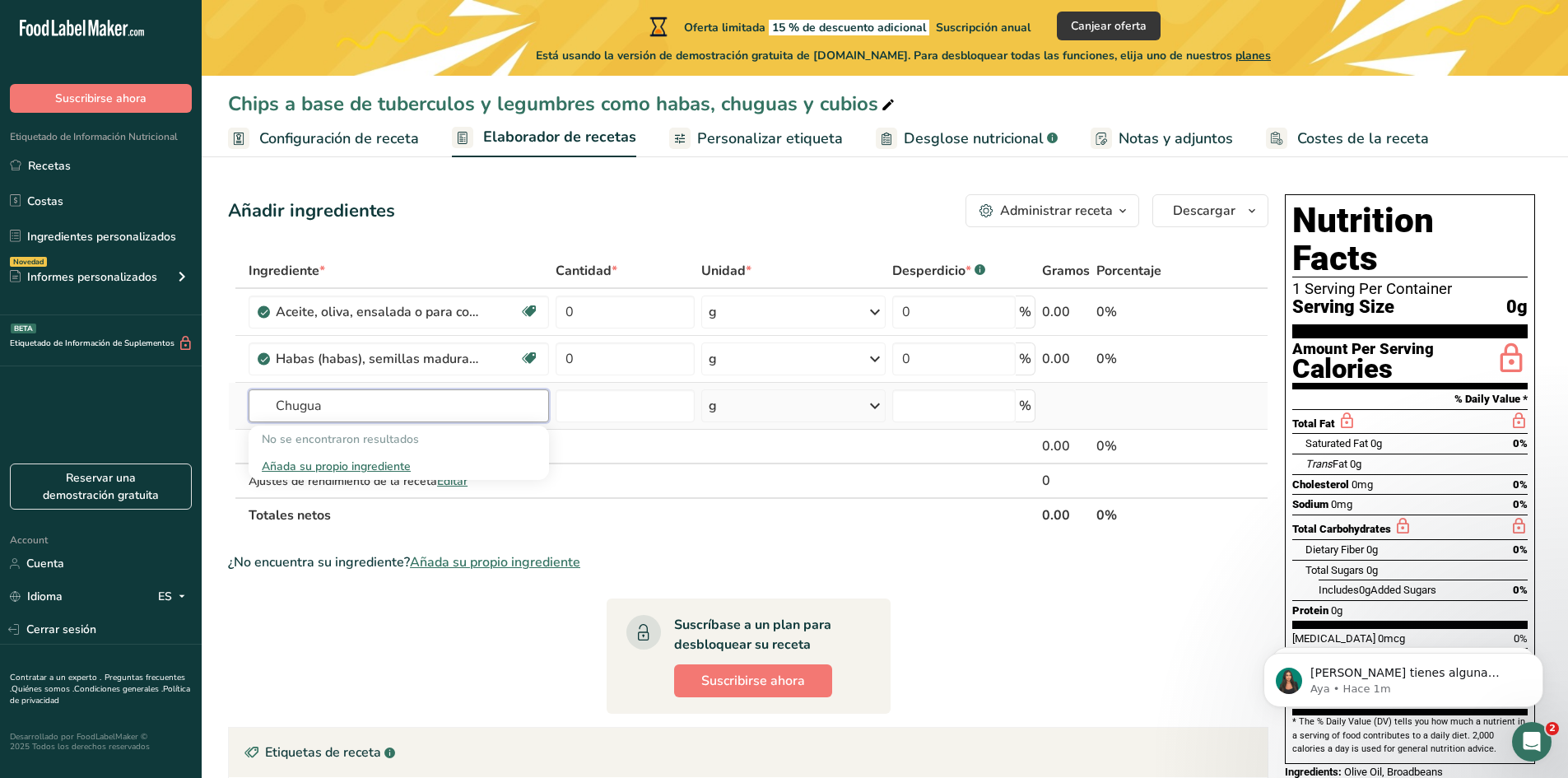
type input "Chugua"
click at [344, 470] on div "Añada su propio ingrediente" at bounding box center [398, 466] width 274 height 17
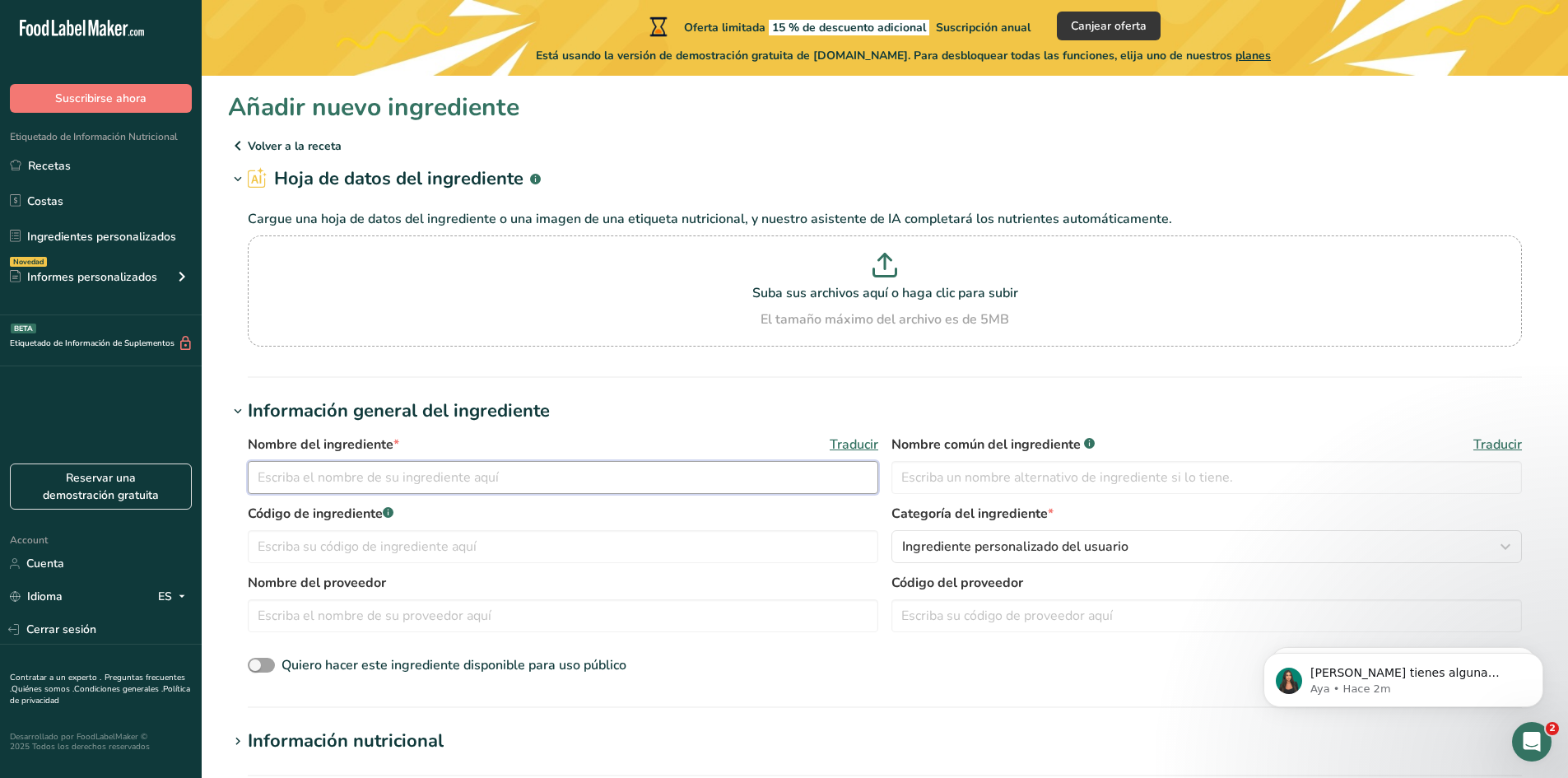
click at [520, 480] on input "text" at bounding box center [563, 477] width 630 height 33
type input "Chuguas"
click at [954, 474] on input "text" at bounding box center [1206, 477] width 630 height 33
type input "chuguas"
click at [459, 548] on input "text" at bounding box center [563, 546] width 630 height 33
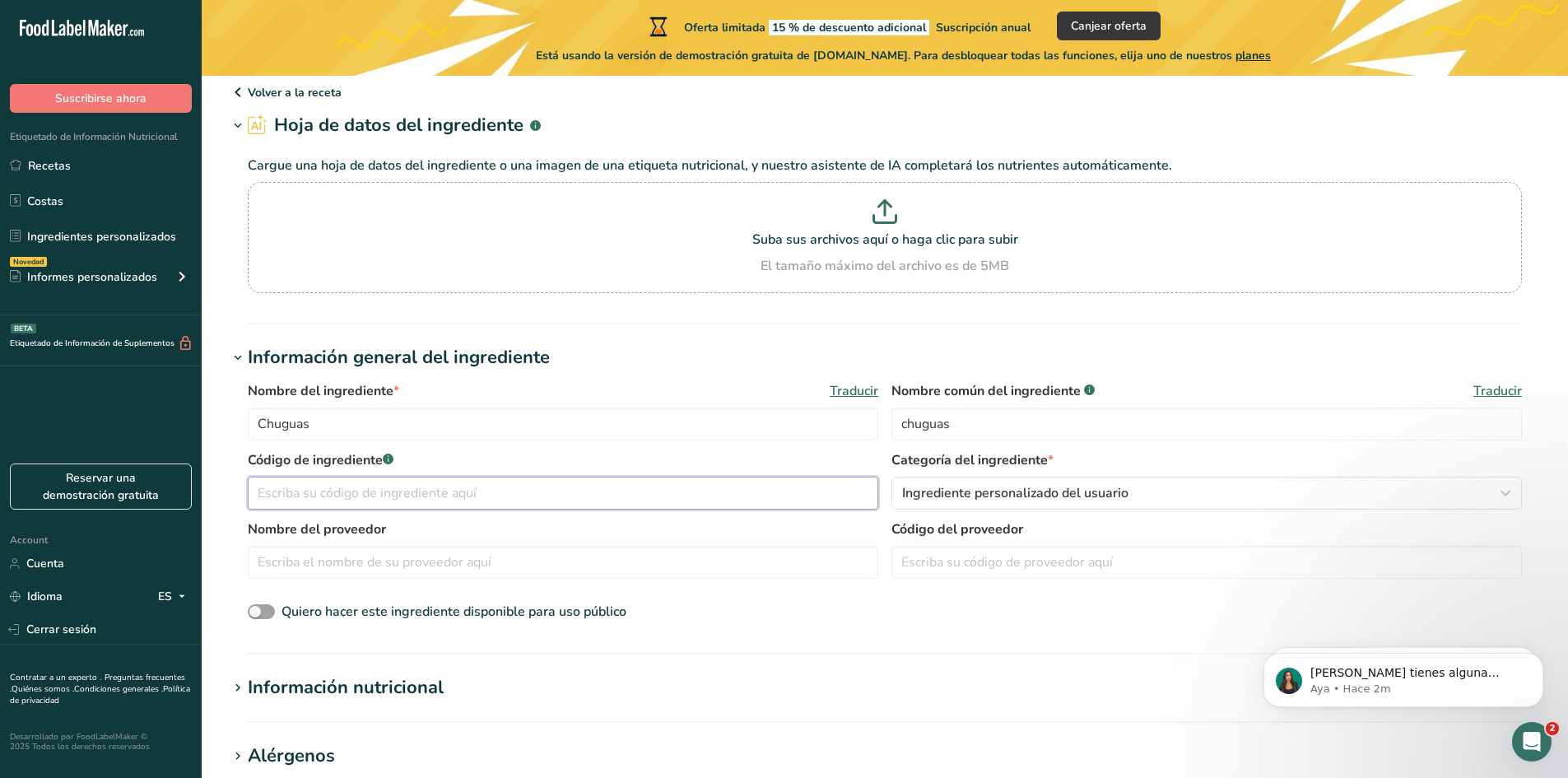
scroll to position [82, 0]
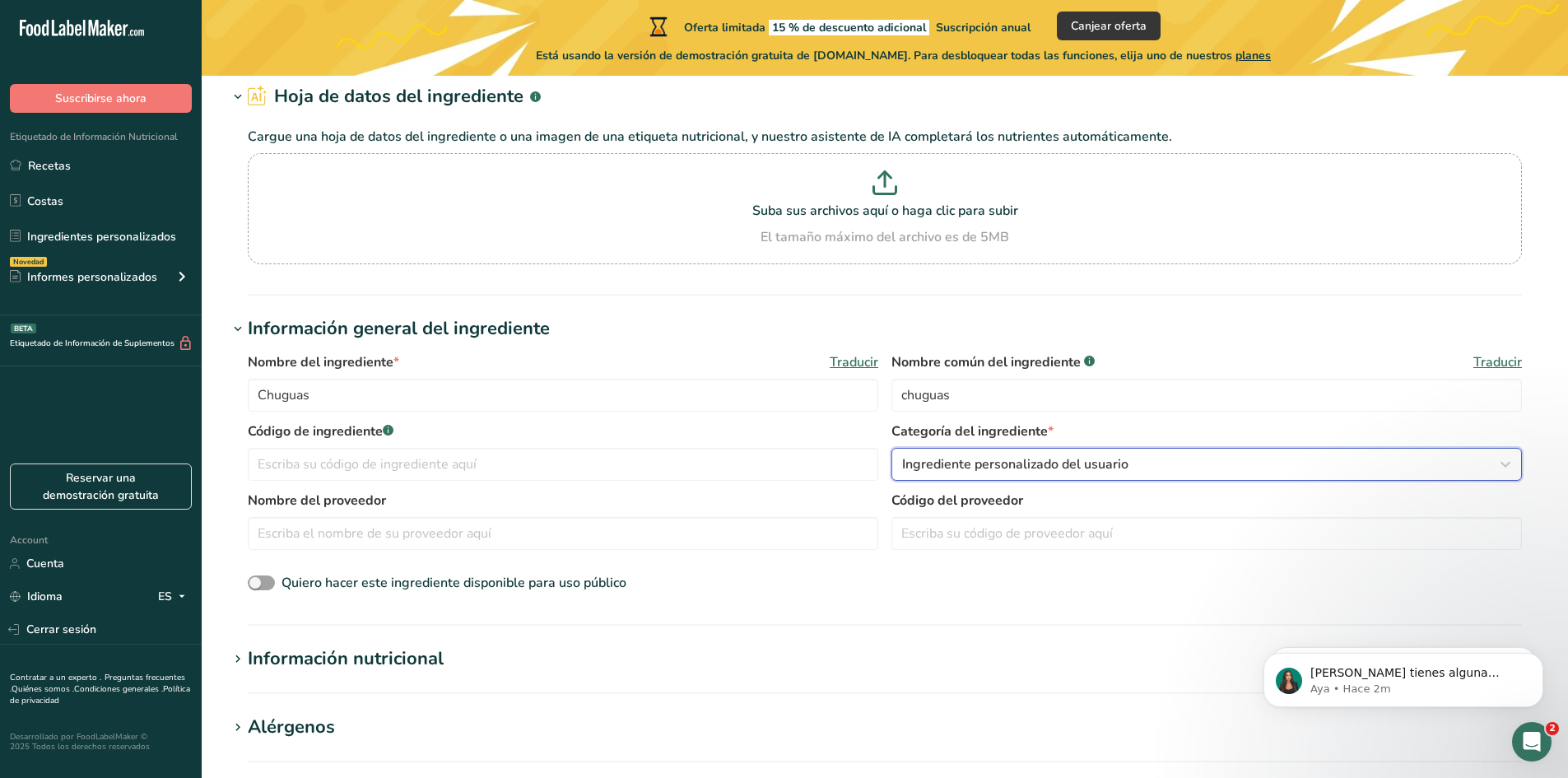
click at [1165, 456] on div "Ingrediente personalizado del usuario" at bounding box center [1201, 463] width 599 height 20
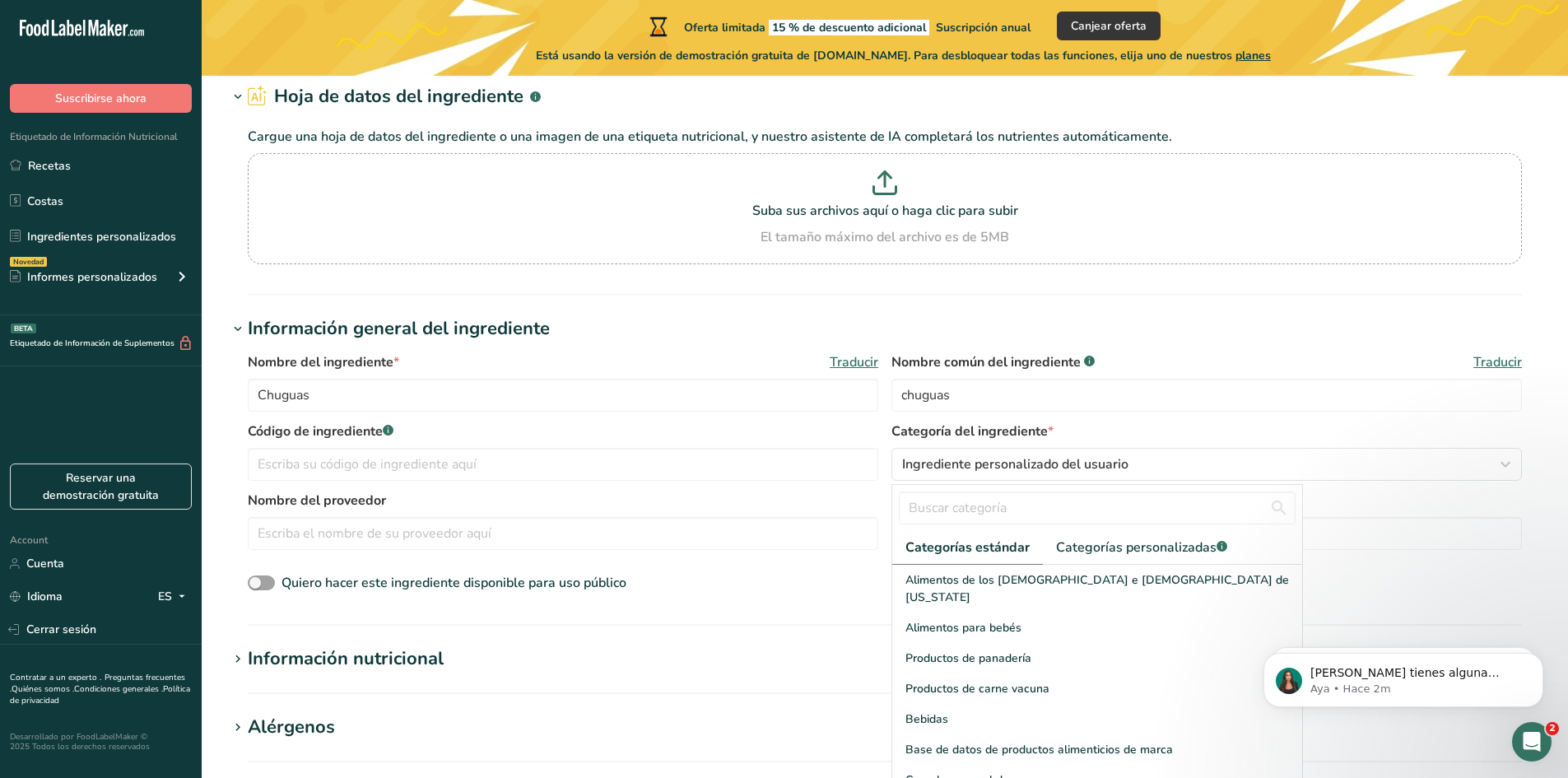
click at [1166, 436] on label "Categoría del ingrediente *" at bounding box center [1206, 431] width 630 height 20
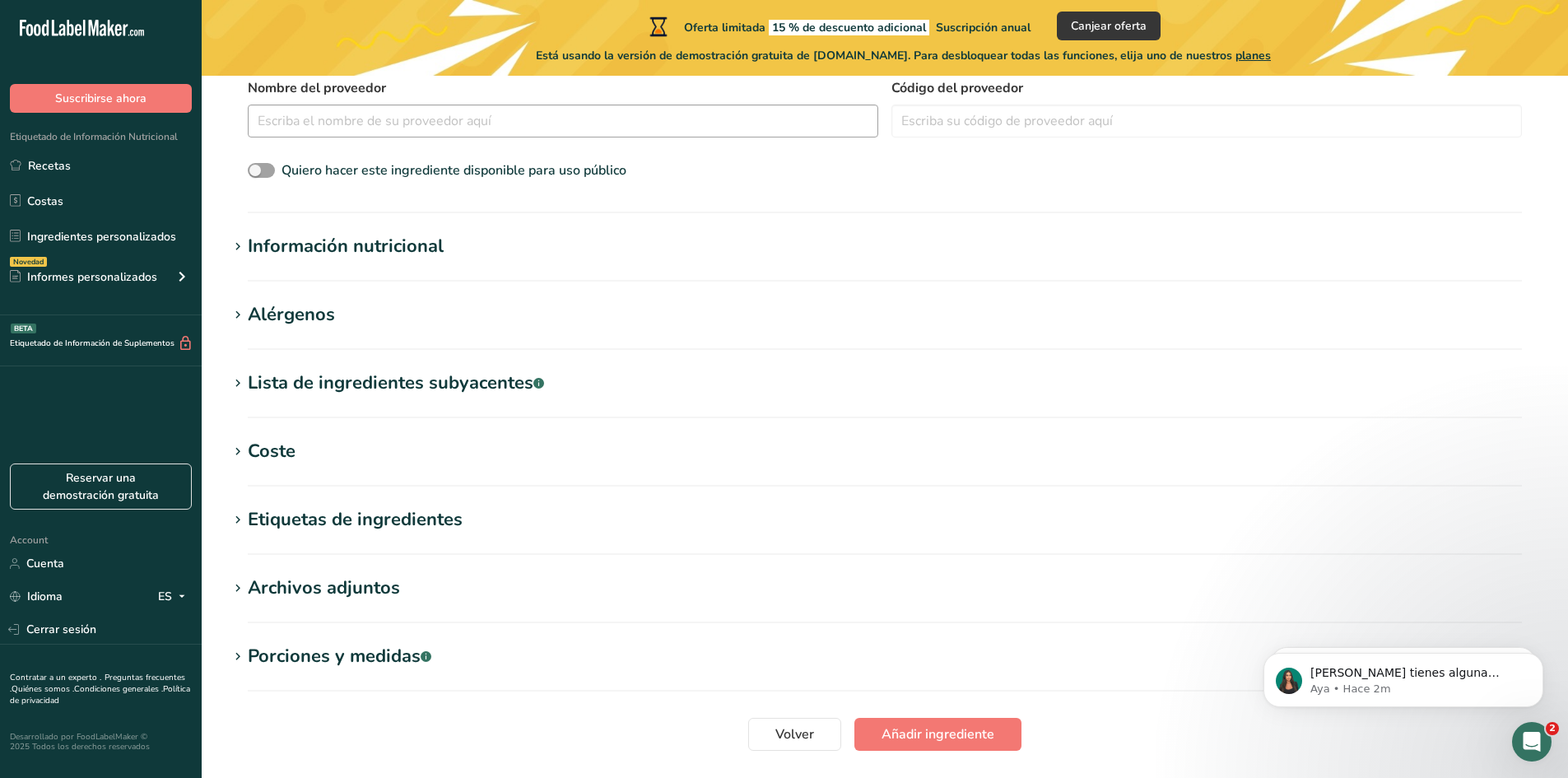
scroll to position [576, 0]
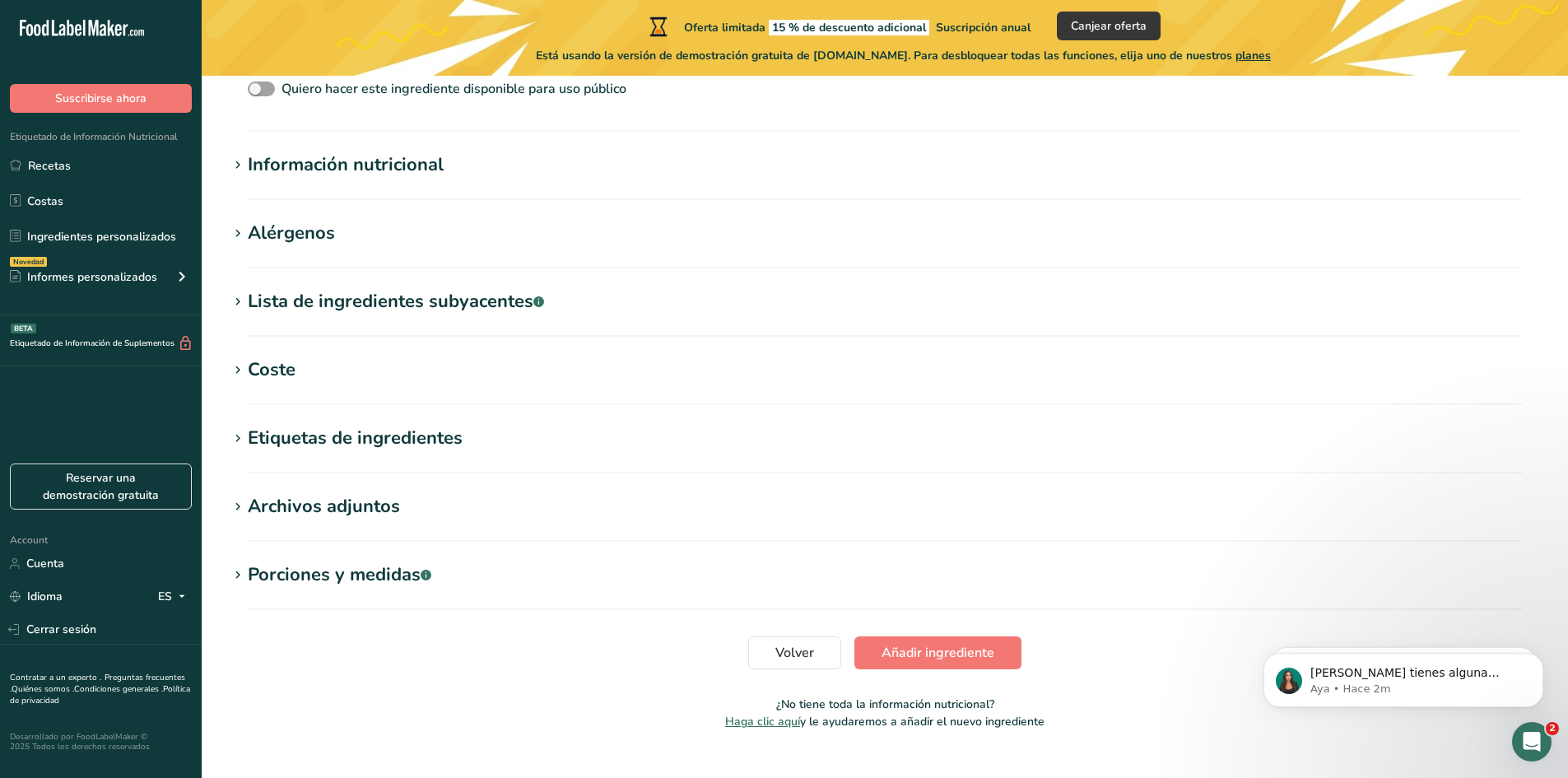
click at [402, 166] on div "Información nutricional" at bounding box center [345, 165] width 196 height 27
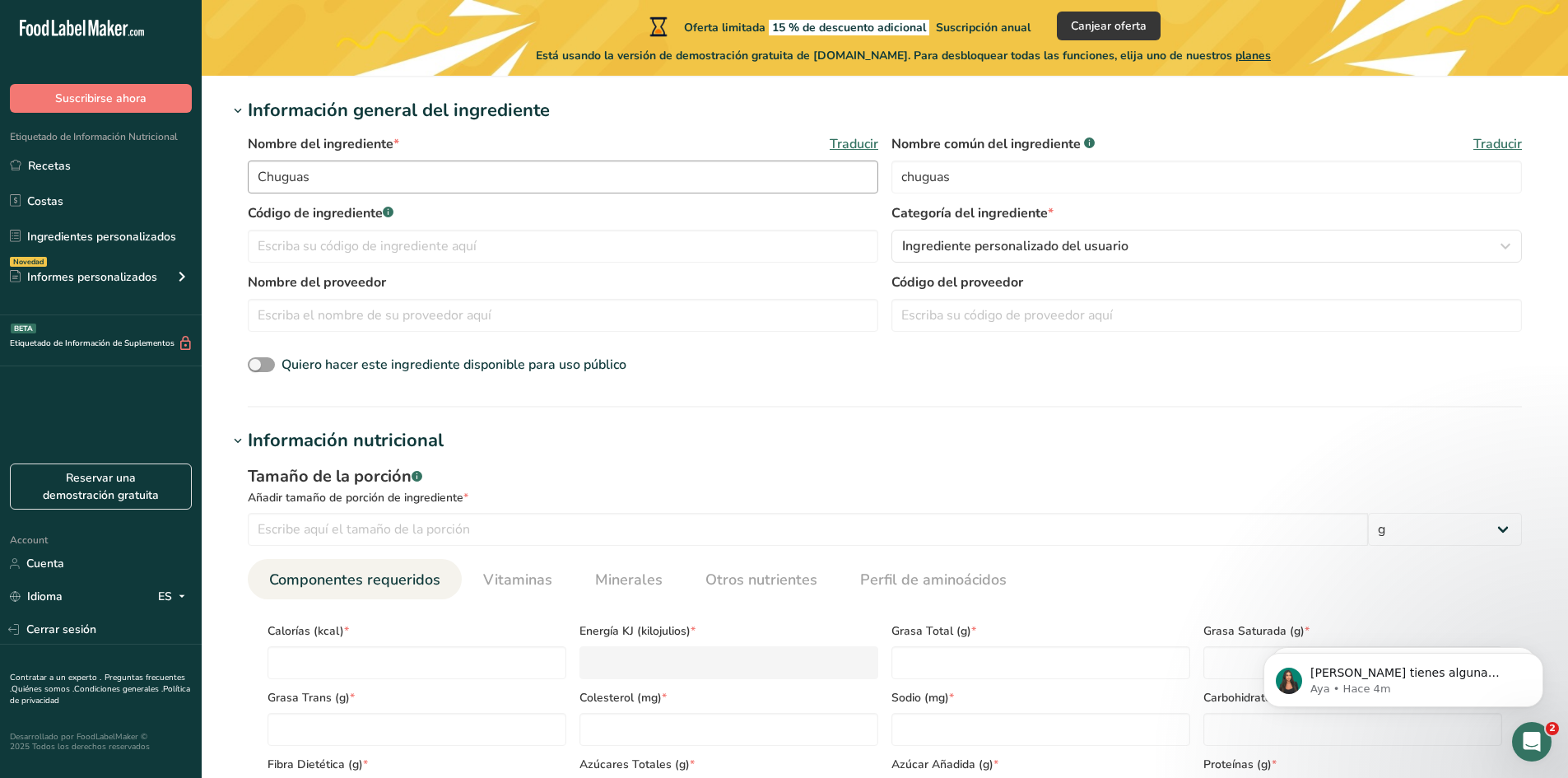
scroll to position [329, 0]
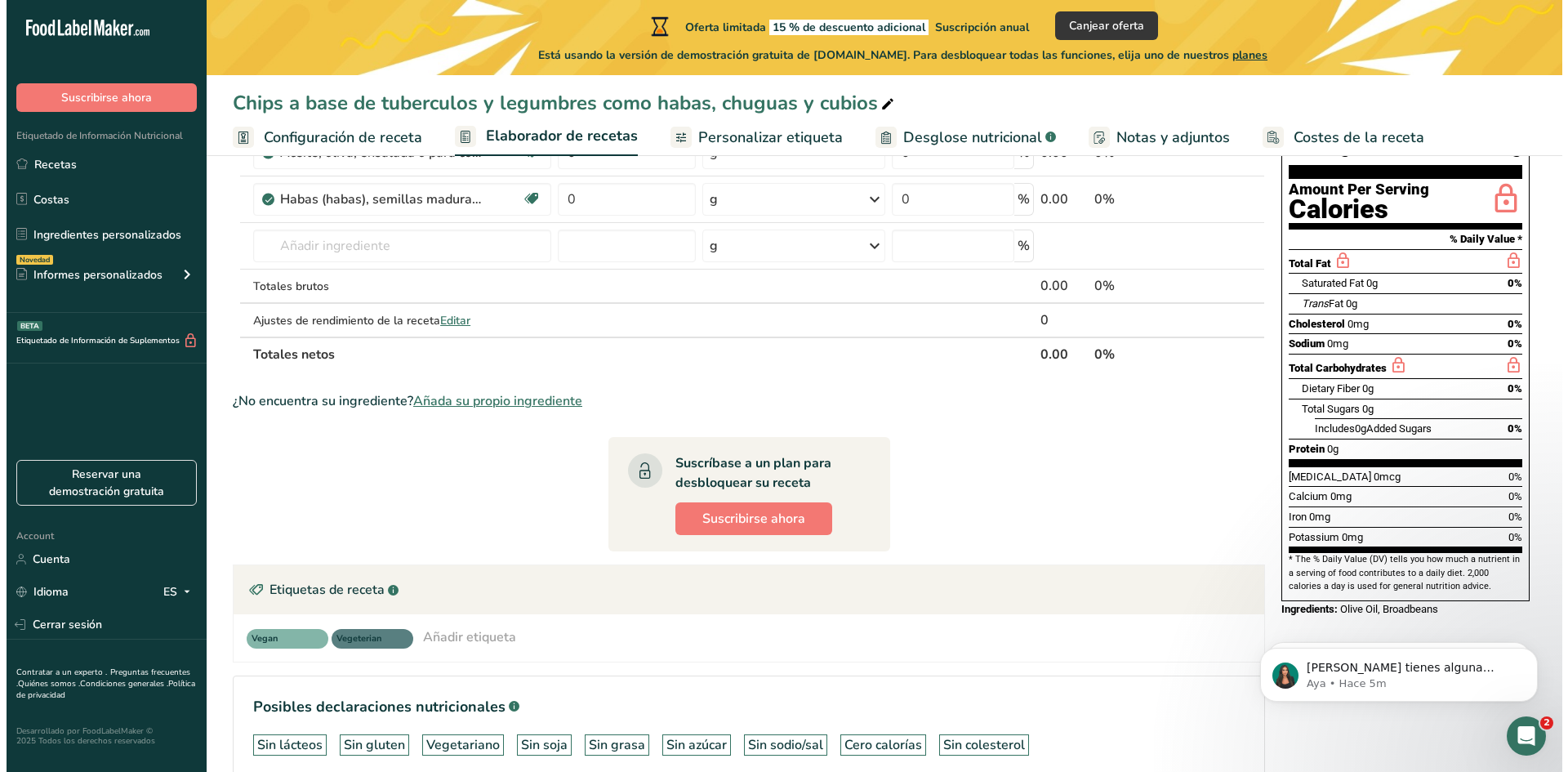
scroll to position [164, 0]
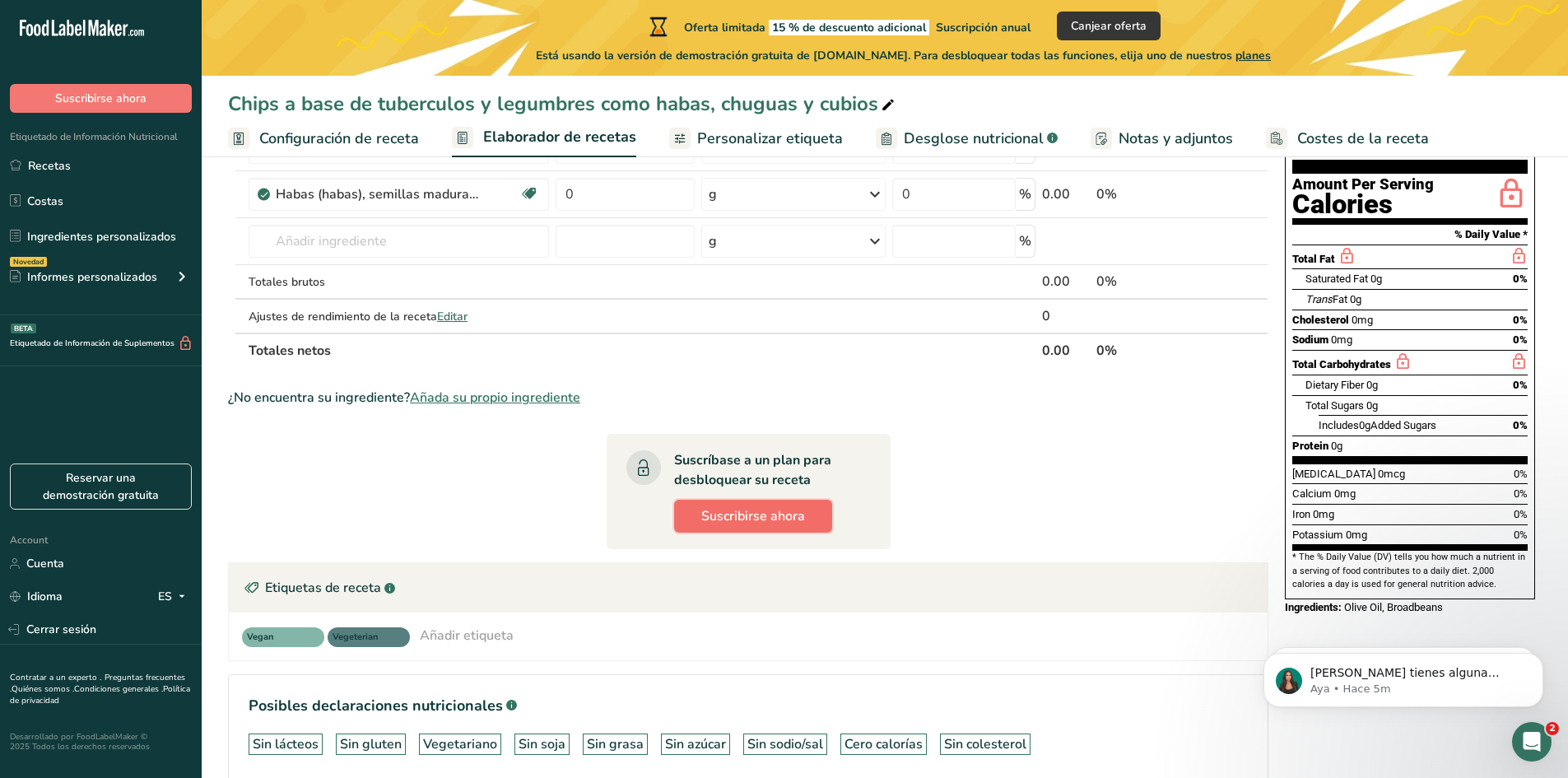
click at [748, 518] on span "Suscribirse ahora" at bounding box center [752, 516] width 103 height 20
